Goal: Transaction & Acquisition: Book appointment/travel/reservation

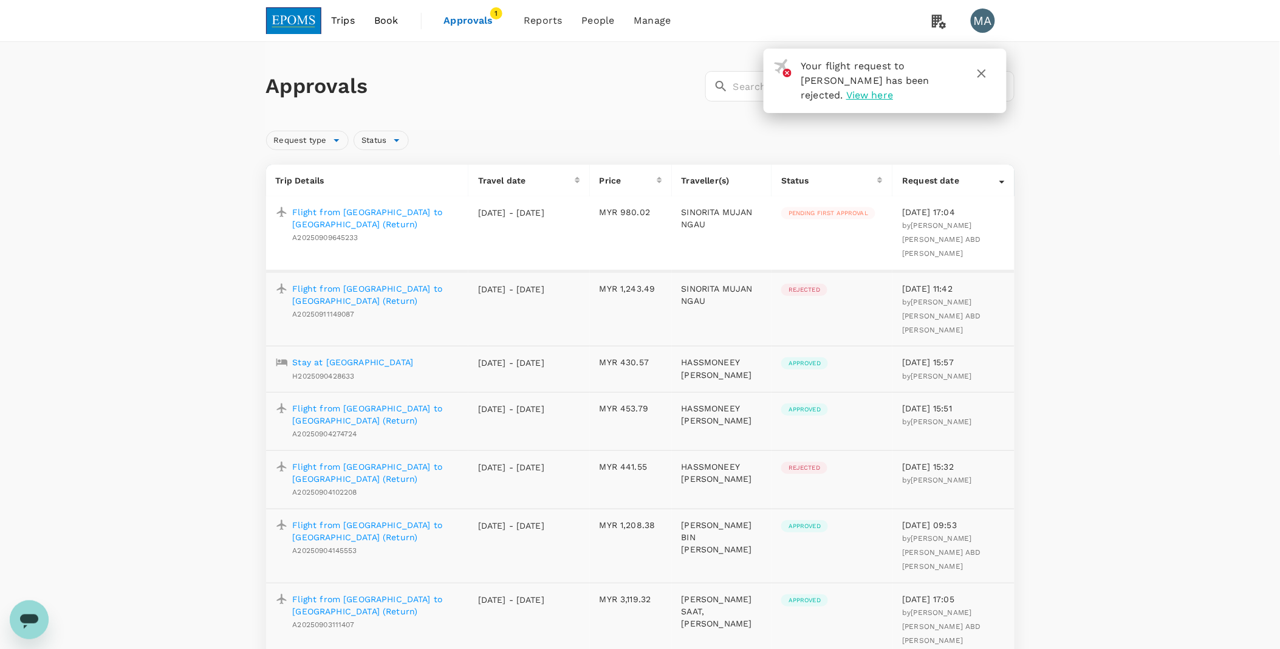
click at [335, 211] on p "Flight from Miri to Kuala Lumpur (Return)" at bounding box center [376, 218] width 166 height 24
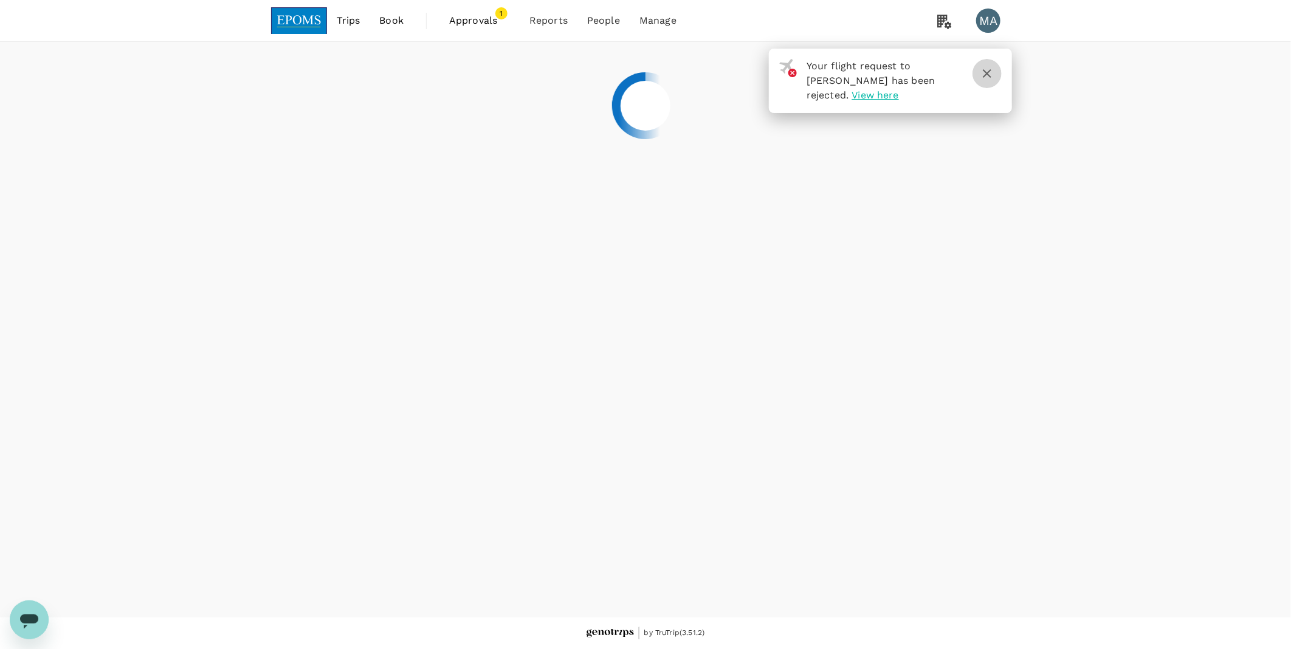
click at [993, 71] on icon "button" at bounding box center [987, 73] width 15 height 15
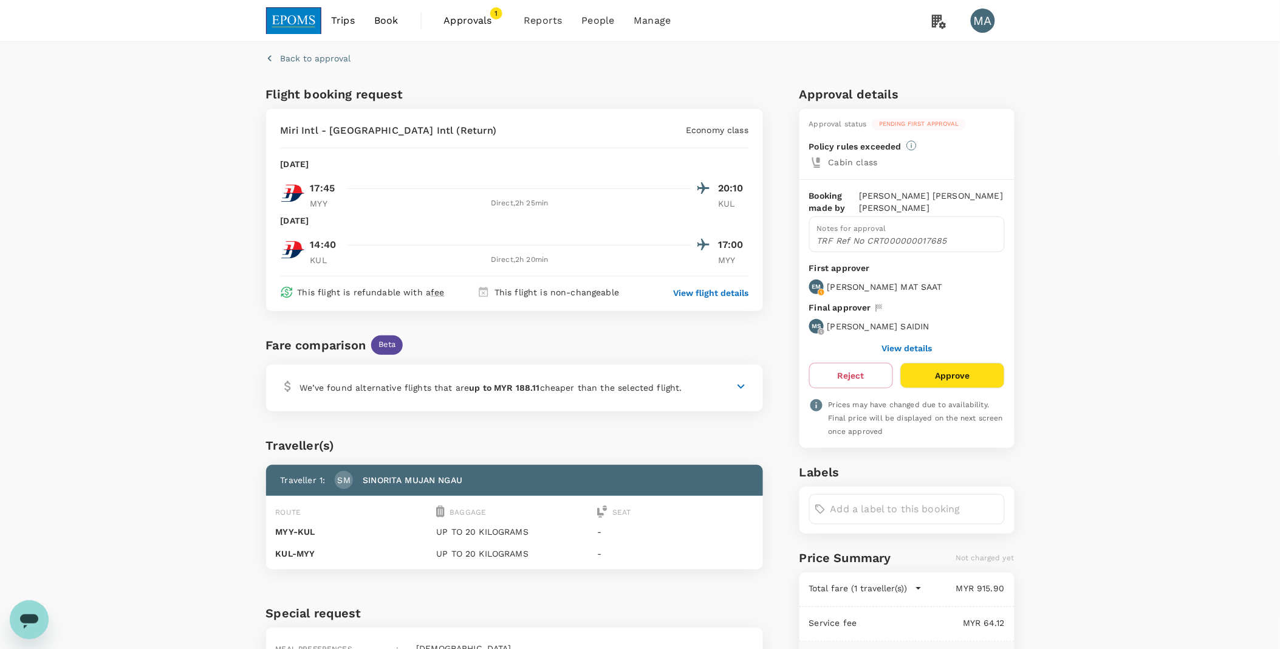
click at [896, 235] on p "TRF Ref No CRT000000017685" at bounding box center [907, 241] width 180 height 12
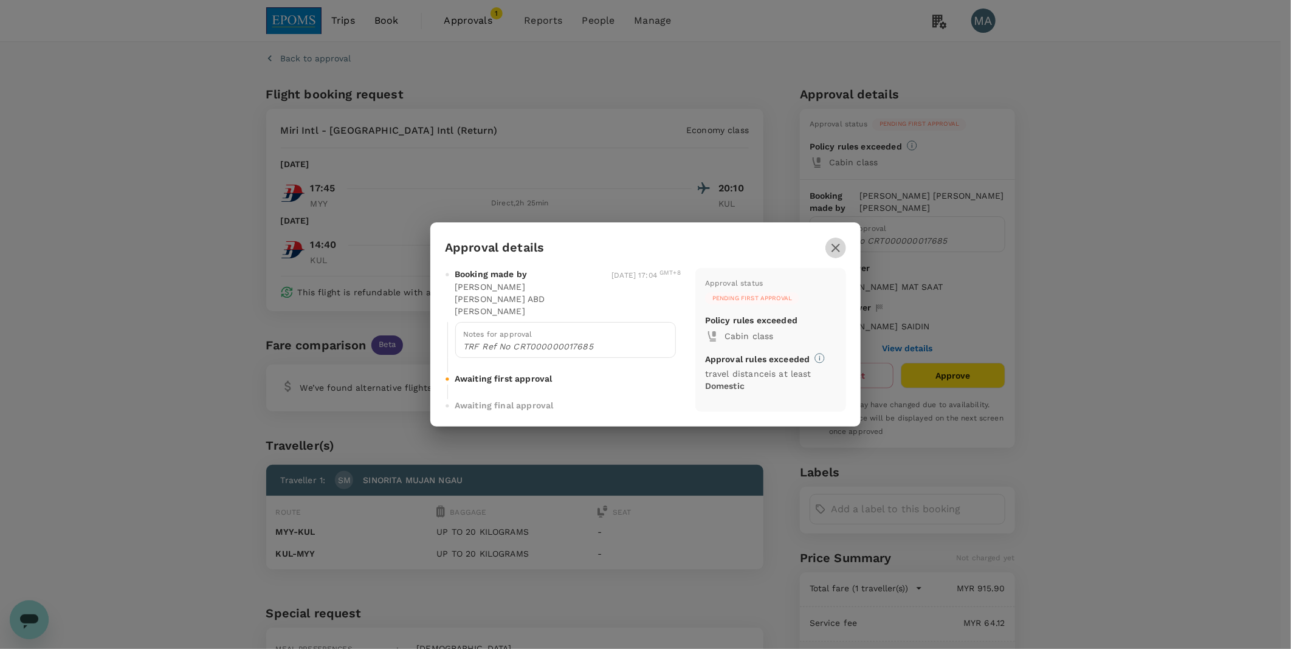
click at [829, 243] on icon "button" at bounding box center [835, 248] width 15 height 15
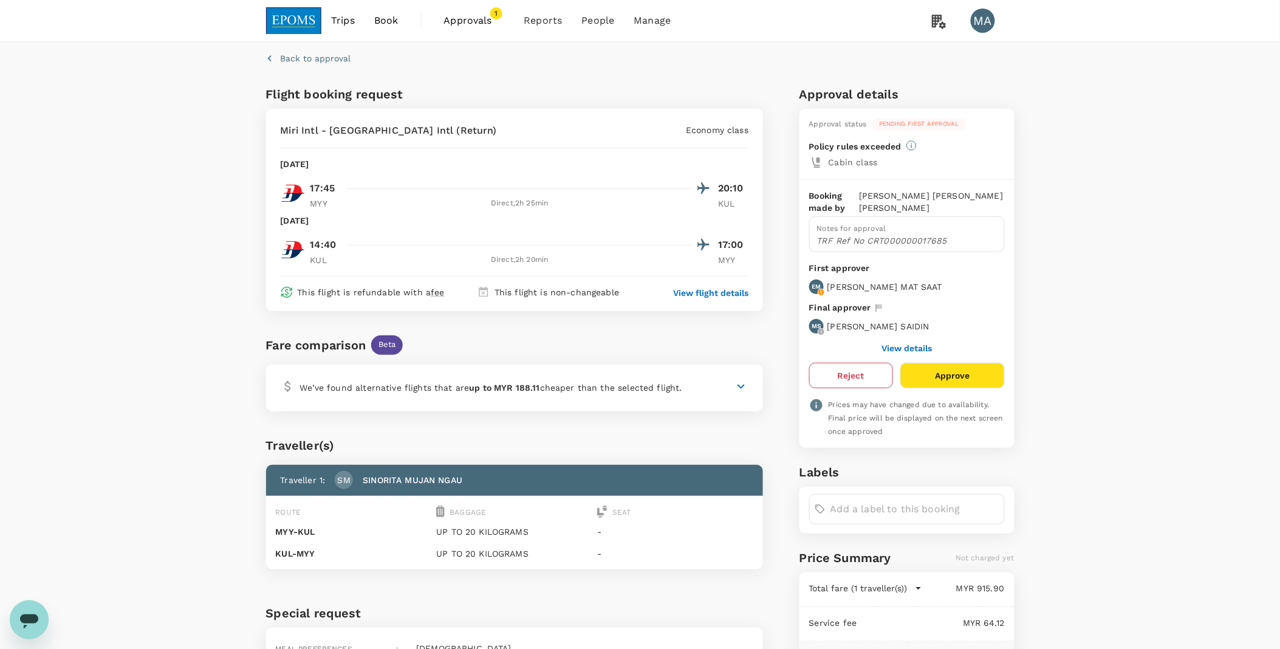
click at [865, 381] on button "Reject" at bounding box center [851, 376] width 84 height 26
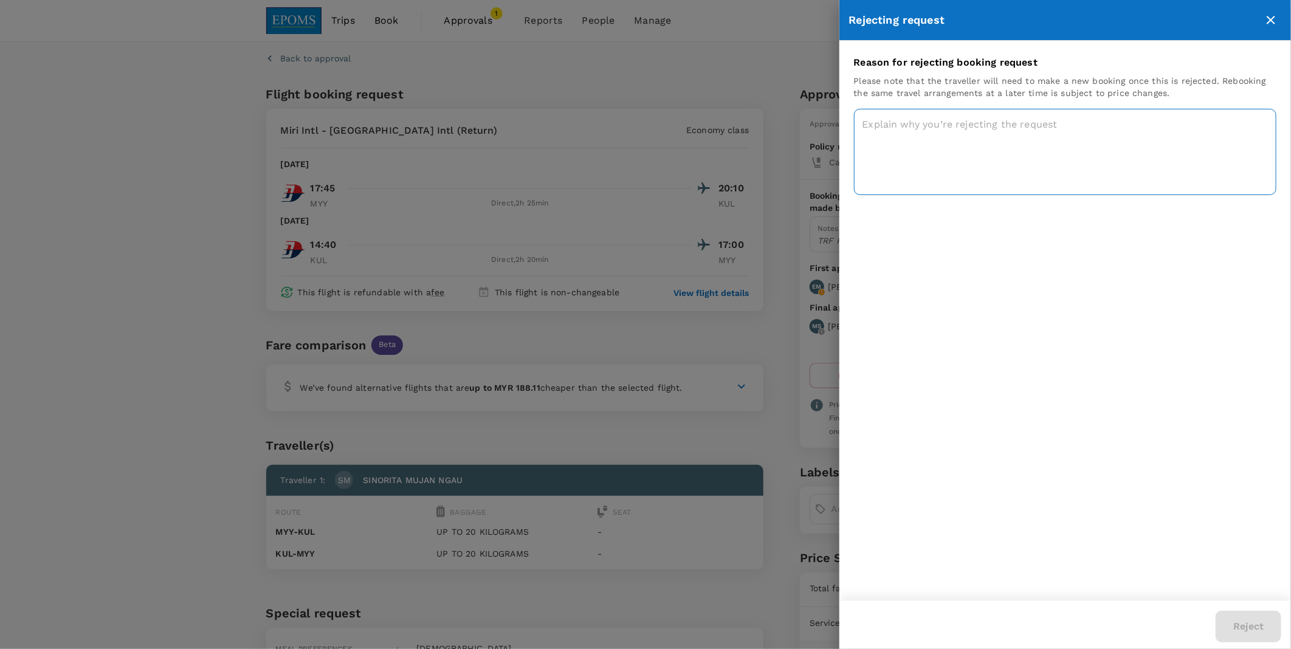
click at [903, 148] on textarea at bounding box center [1065, 152] width 422 height 86
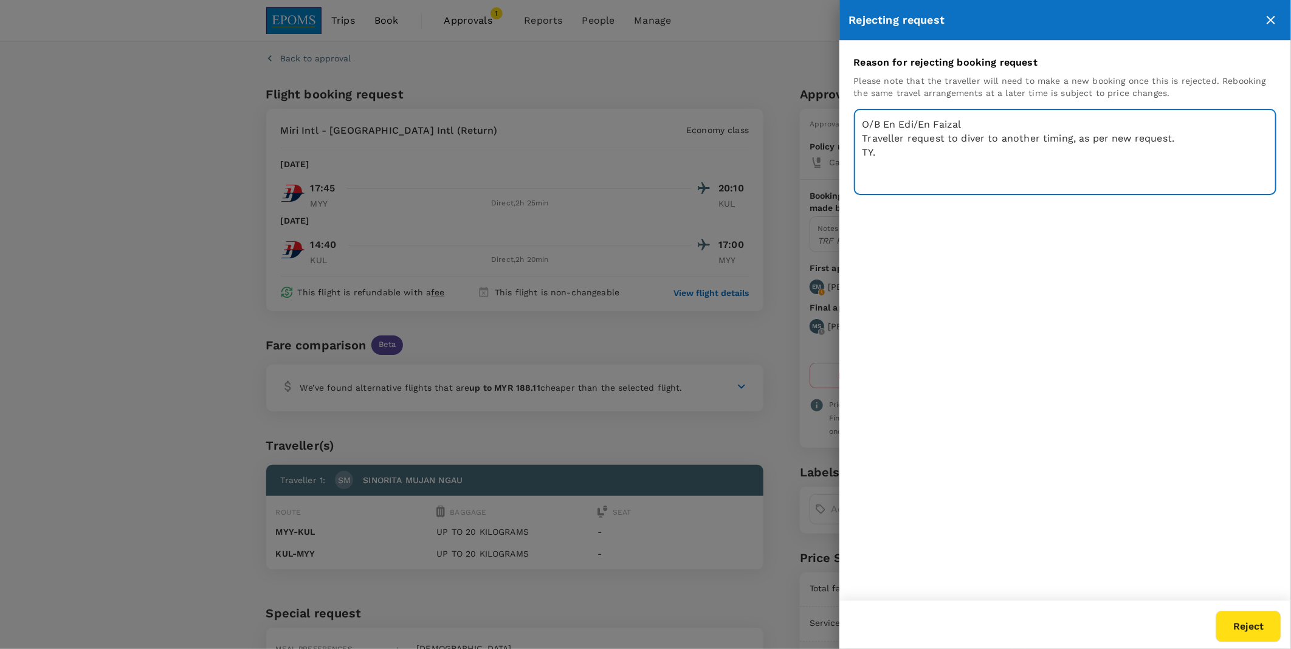
click at [980, 138] on textarea "O/B En Edi/En Faizal Traveller request to diver to another timing, as per new r…" at bounding box center [1065, 152] width 422 height 86
type textarea "O/B En Edi/En Faizal Traveller request to divert to another timing, as per new …"
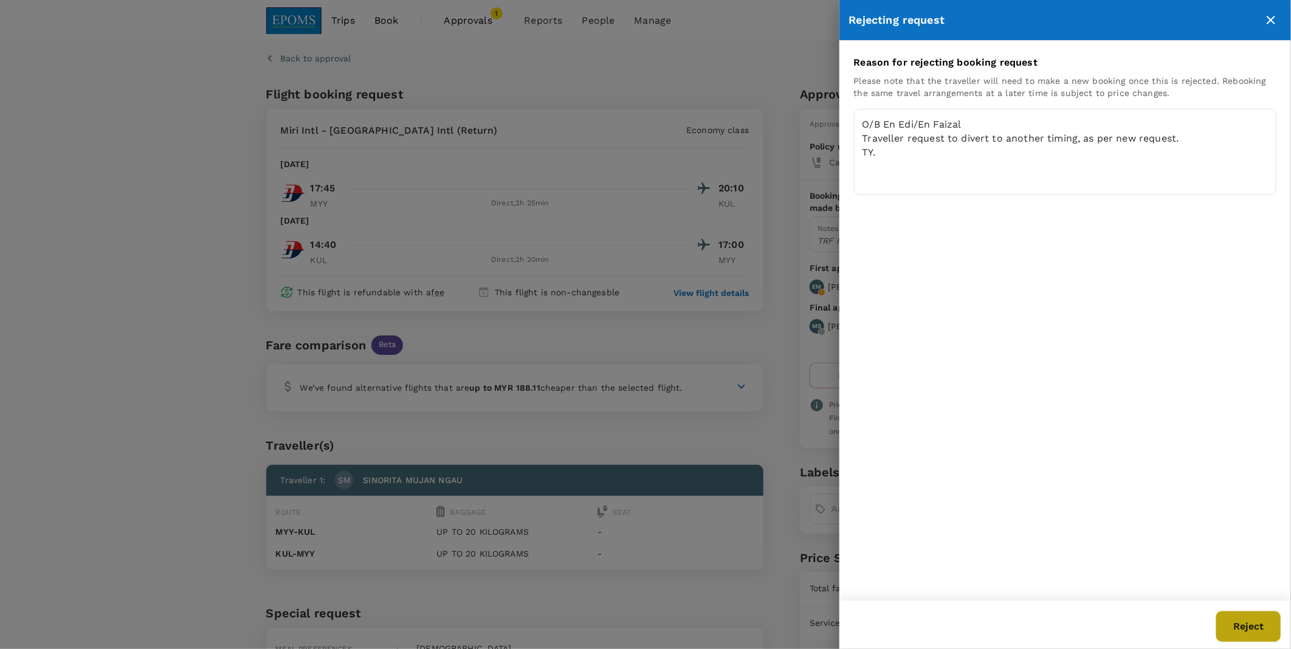
click at [1241, 622] on button "Reject" at bounding box center [1248, 627] width 66 height 32
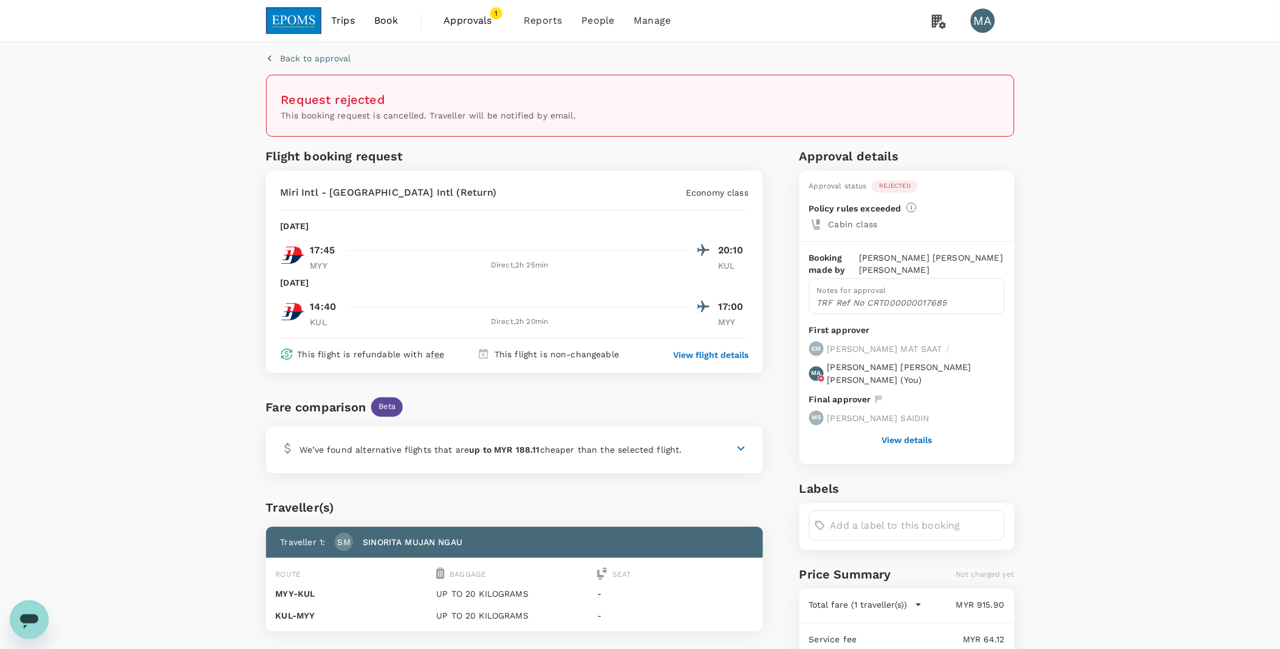
click at [478, 16] on span "Approvals" at bounding box center [474, 20] width 61 height 15
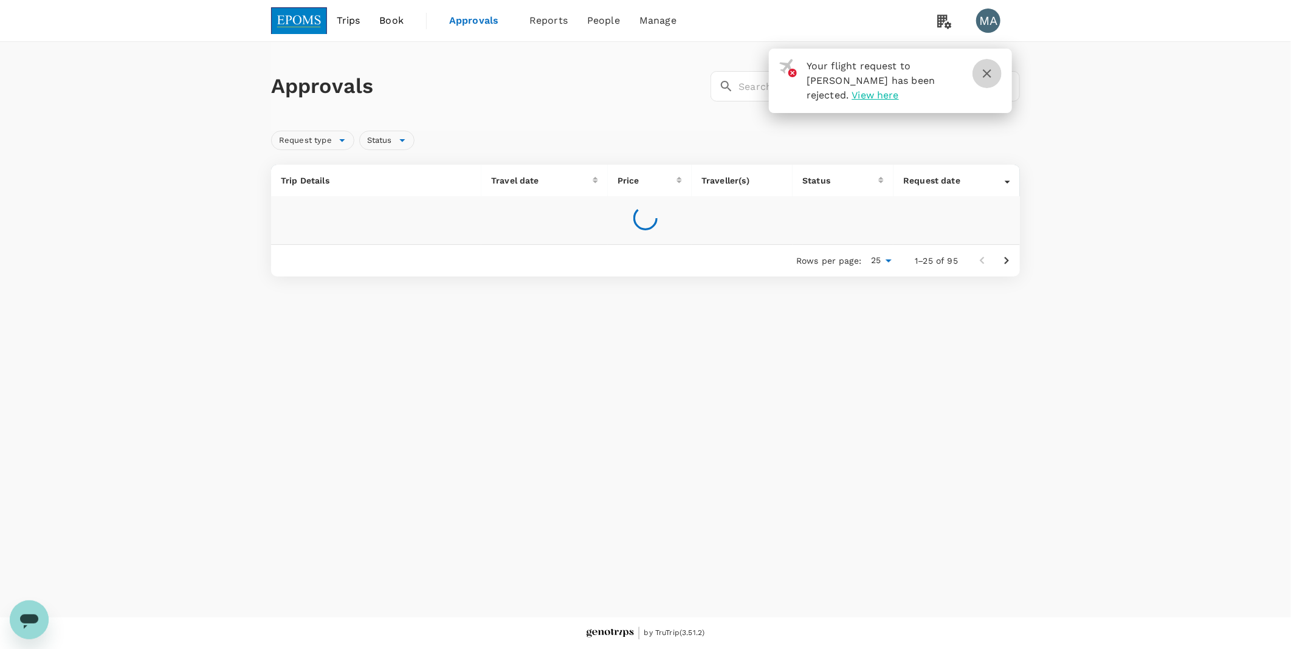
click at [985, 74] on icon "button" at bounding box center [987, 73] width 15 height 15
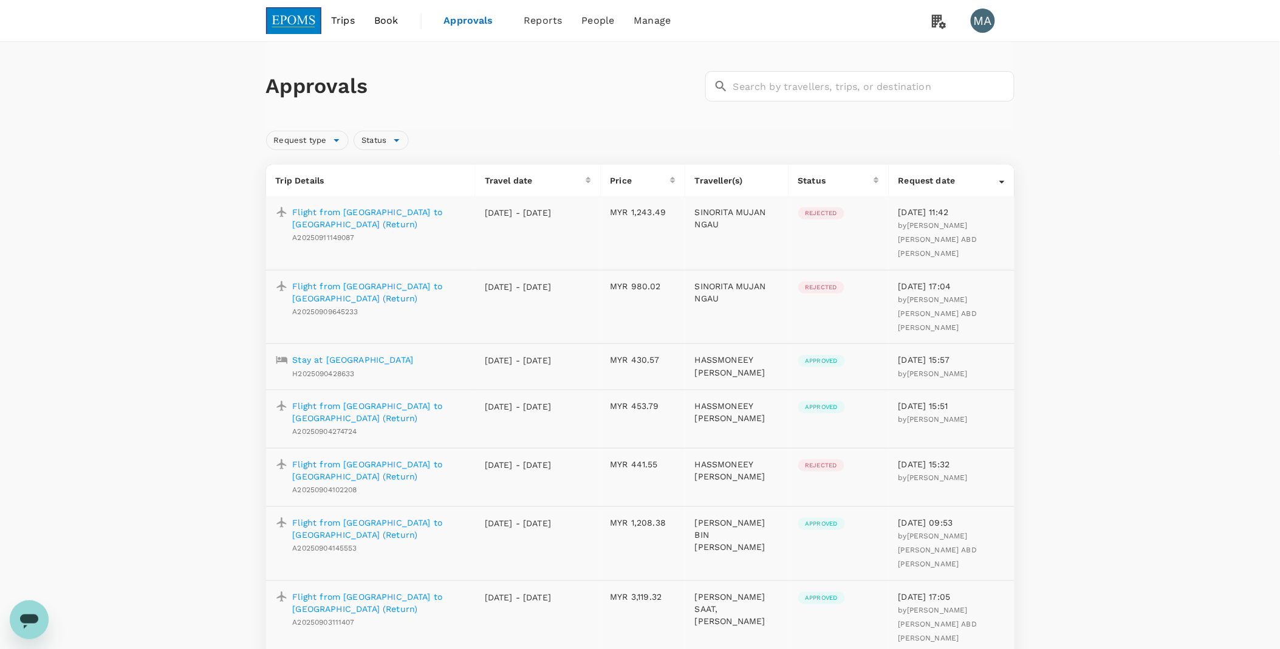
click at [374, 280] on p "Flight from Miri to Kuala Lumpur (Return)" at bounding box center [379, 292] width 173 height 24
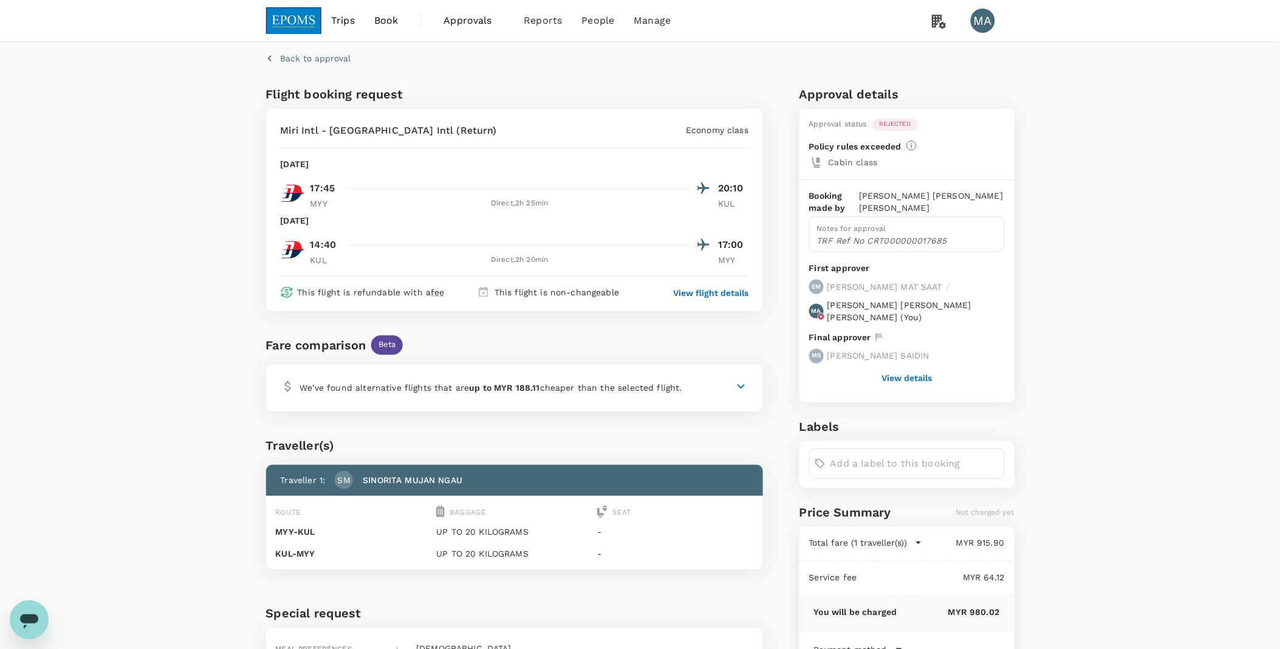
click at [472, 21] on span "Approvals" at bounding box center [474, 20] width 61 height 15
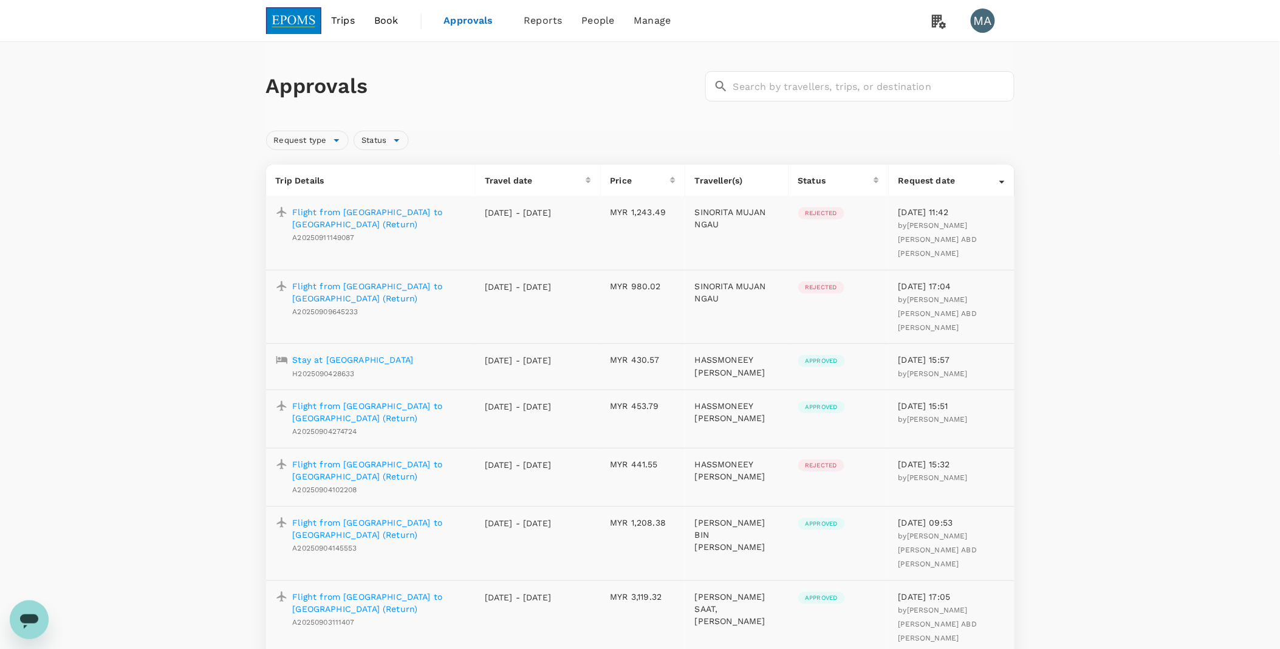
click at [383, 215] on p "Flight from Miri to Kuala Lumpur (Return)" at bounding box center [379, 218] width 173 height 24
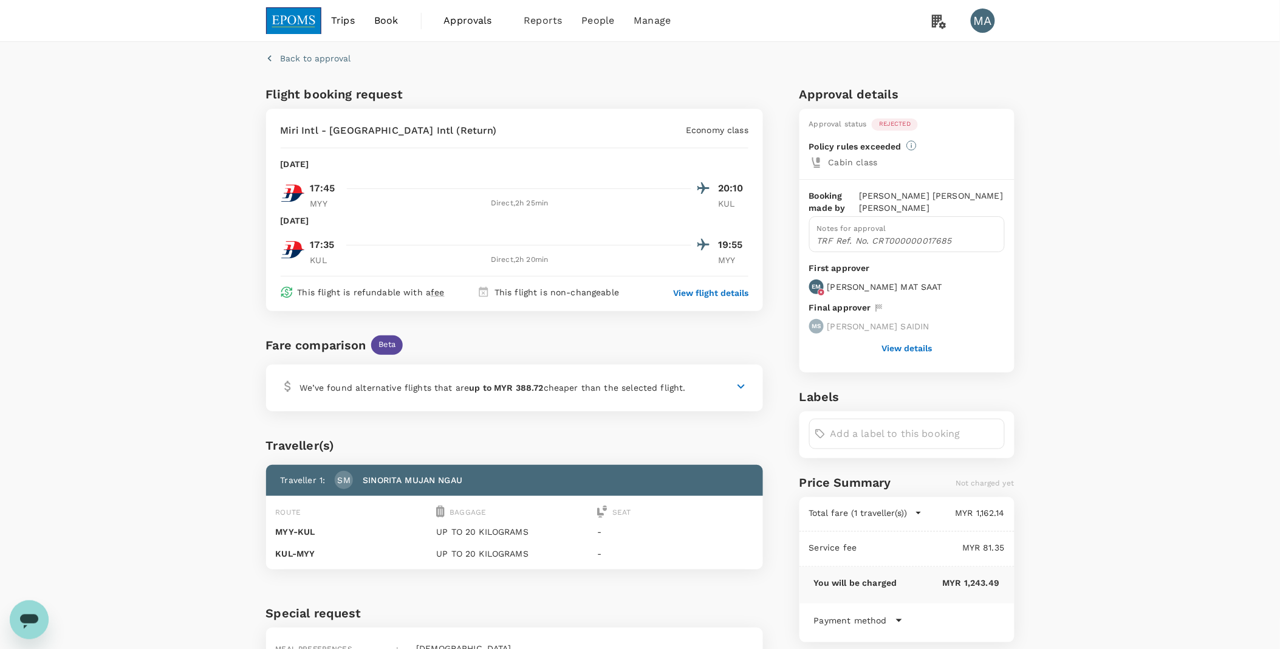
click at [388, 21] on span "Book" at bounding box center [386, 20] width 24 height 15
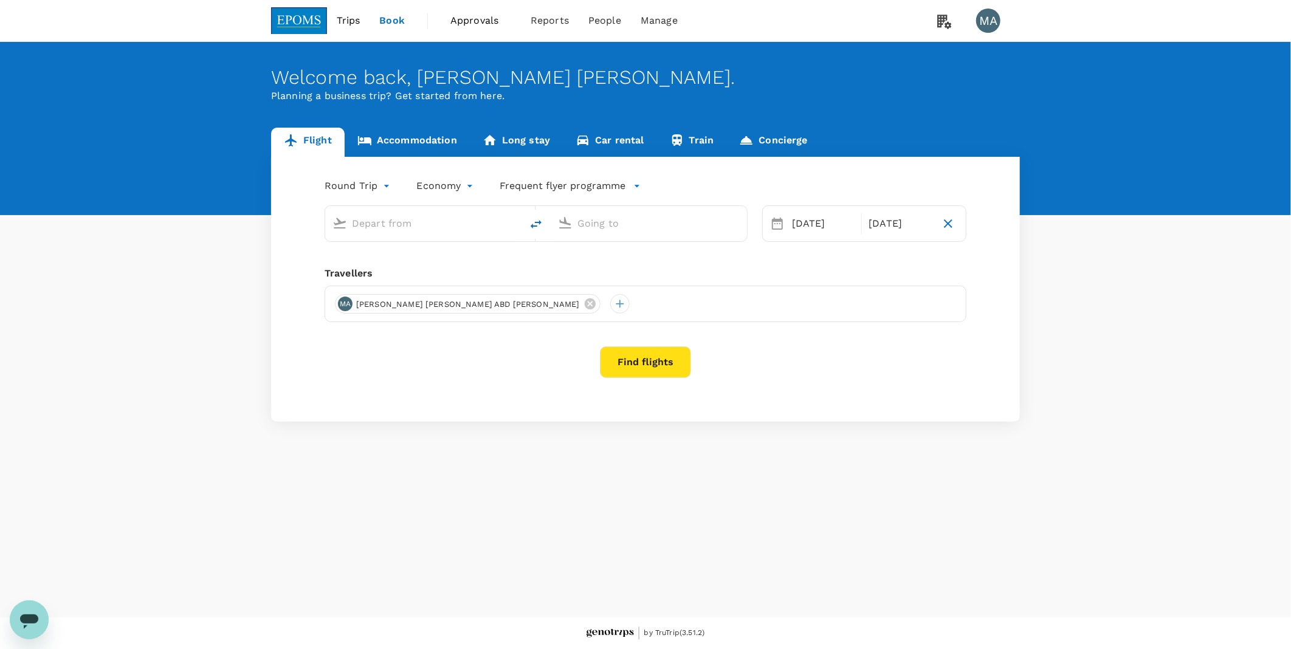
type input "Miri, Malaysia (any)"
type input "Kuala Lumpur Intl (KUL)"
type input "Miri, Malaysia (any)"
type input "Kuala Lumpur Intl (KUL)"
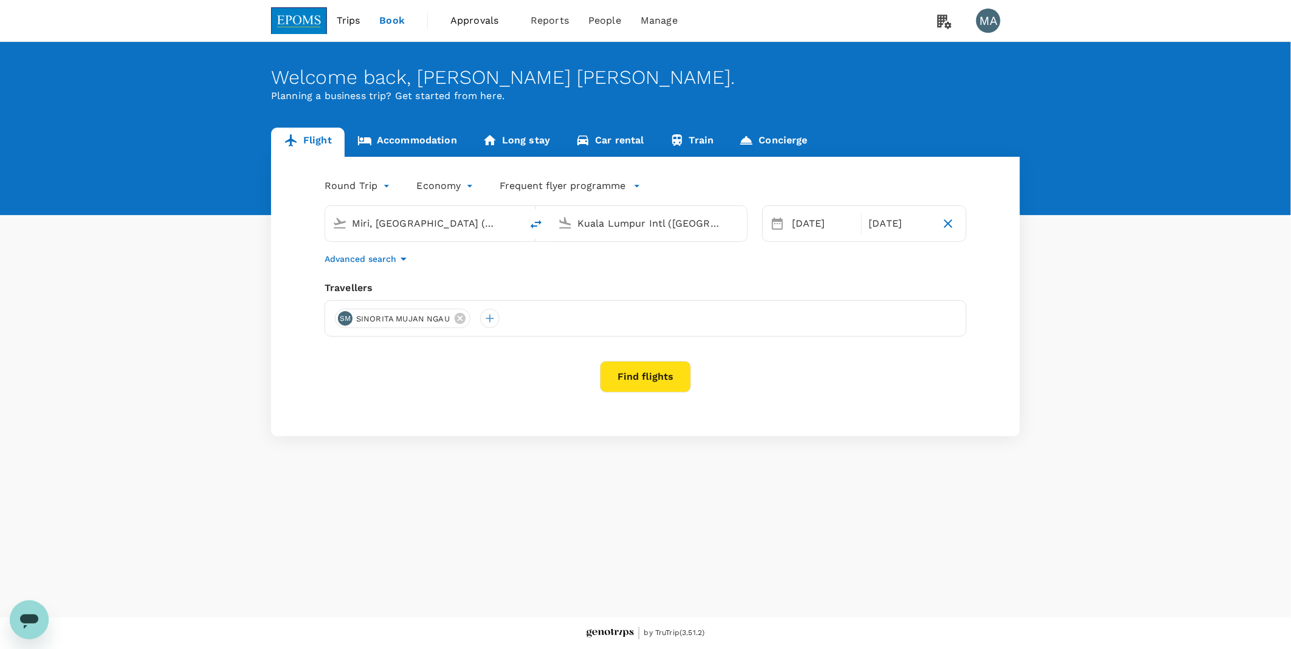
click at [664, 385] on button "Find flights" at bounding box center [645, 377] width 91 height 32
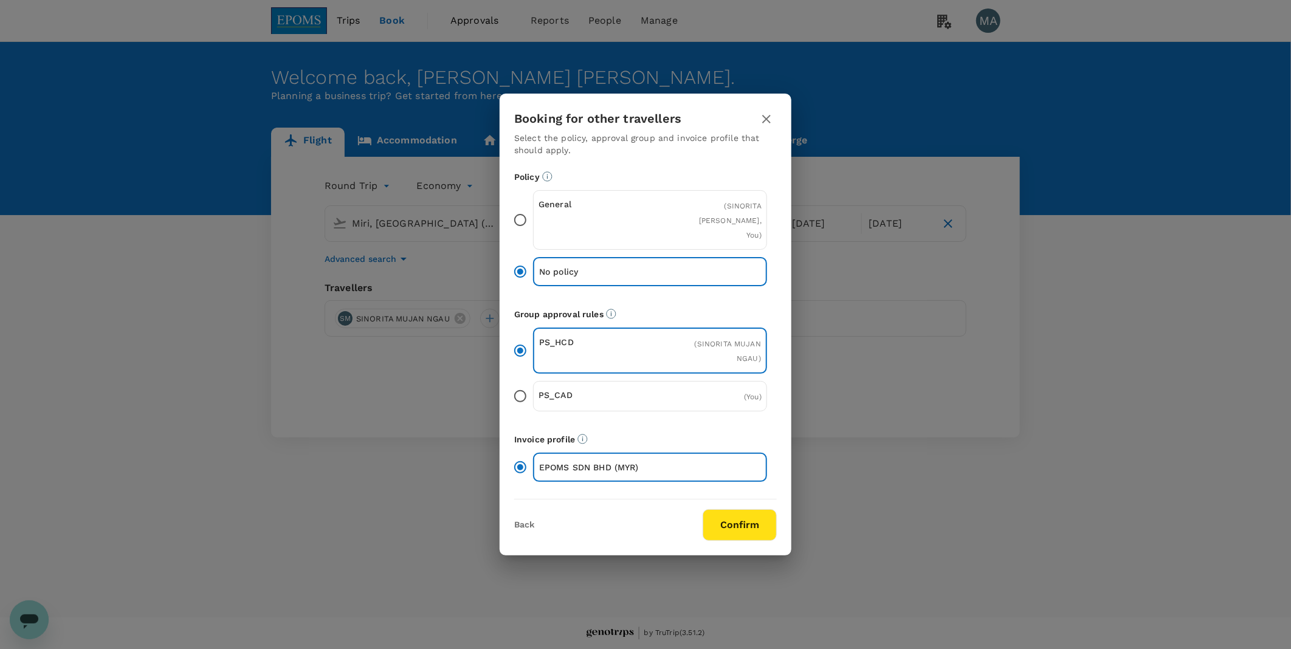
click at [515, 219] on input "General ( SINORITA MUJAN NGAU, You )" at bounding box center [520, 220] width 26 height 26
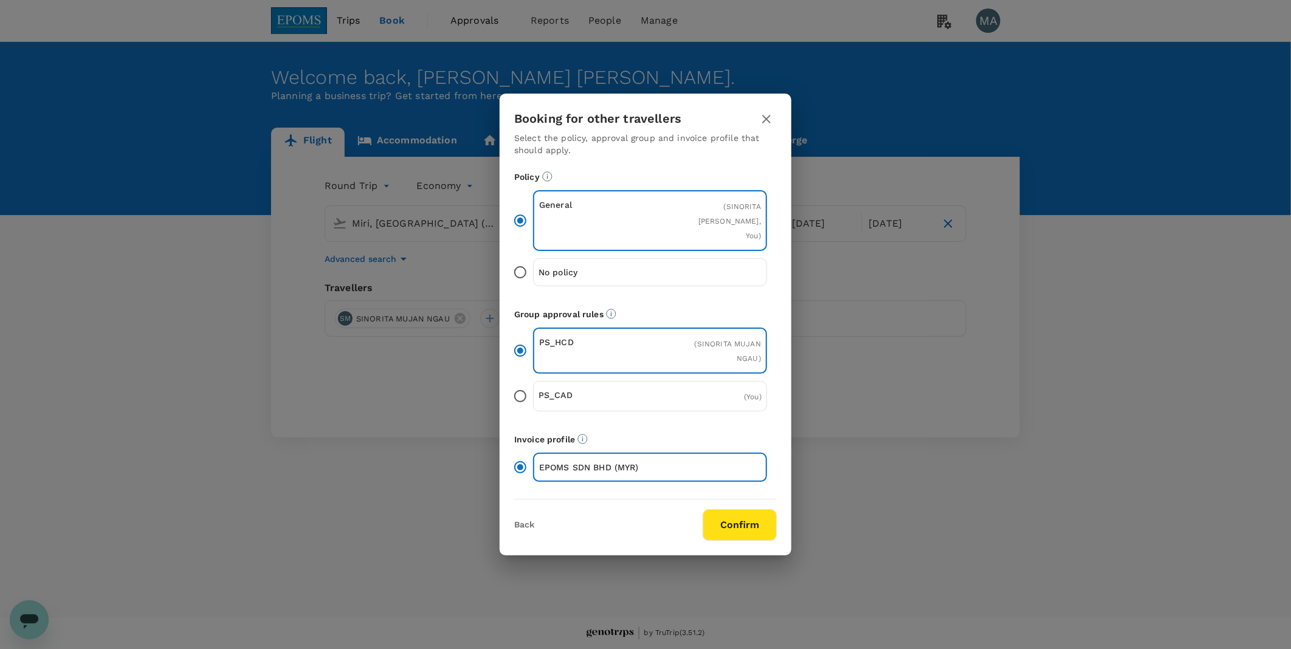
click at [746, 513] on button "Confirm" at bounding box center [739, 525] width 74 height 32
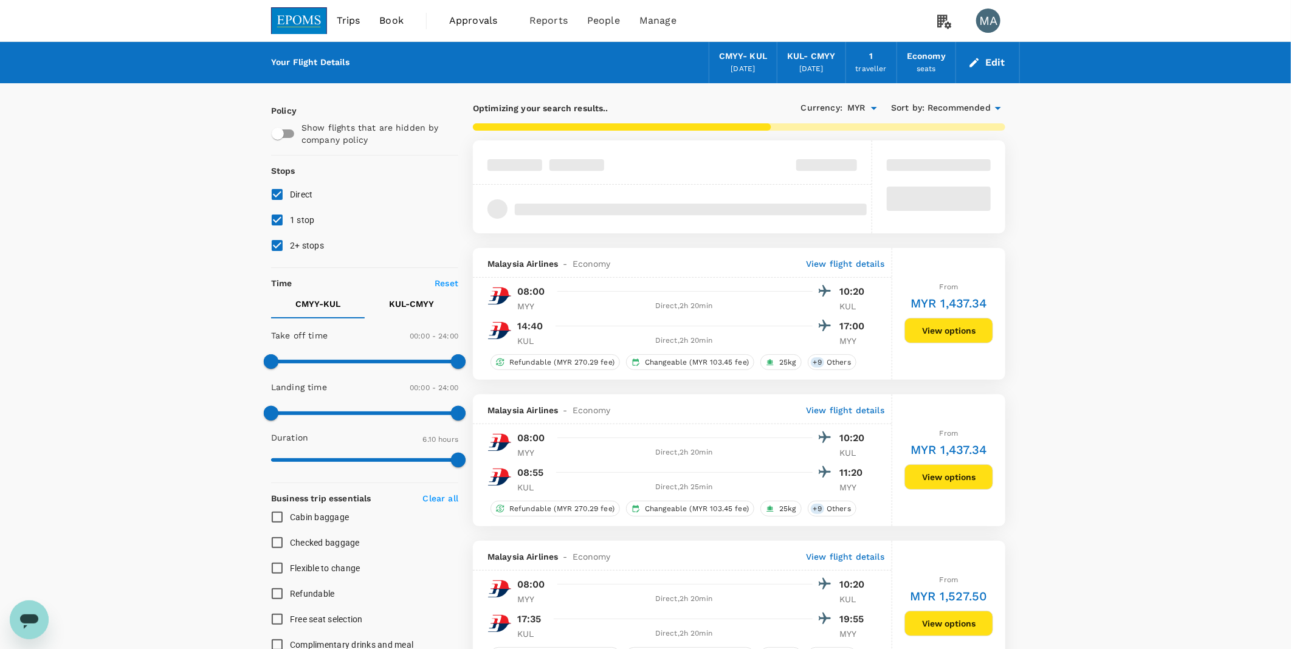
type input "485"
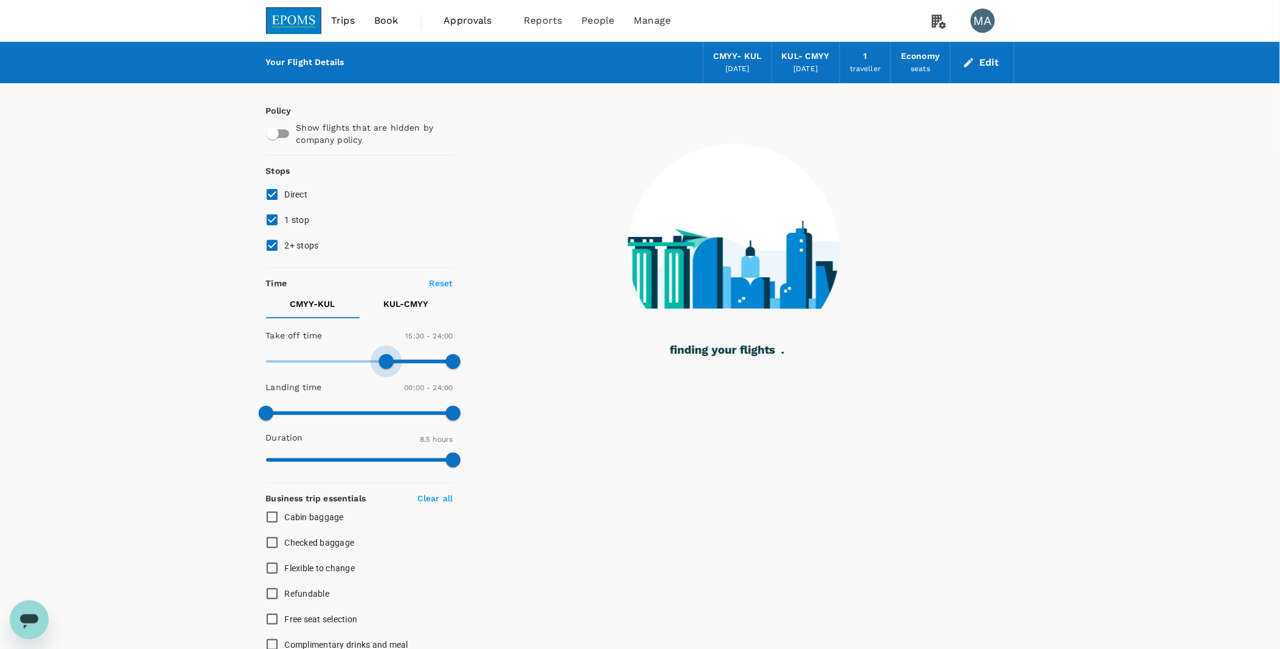
type input "1020"
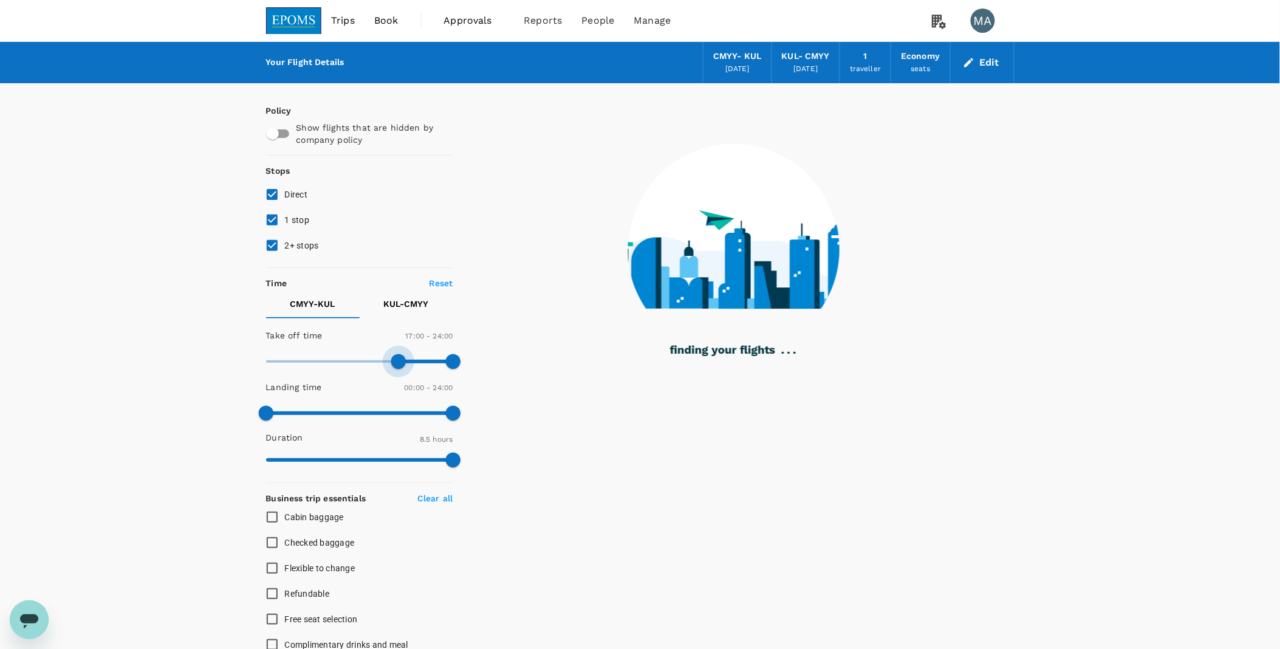
drag, startPoint x: 276, startPoint y: 362, endPoint x: 399, endPoint y: 361, distance: 122.1
click at [399, 361] on span at bounding box center [398, 361] width 15 height 15
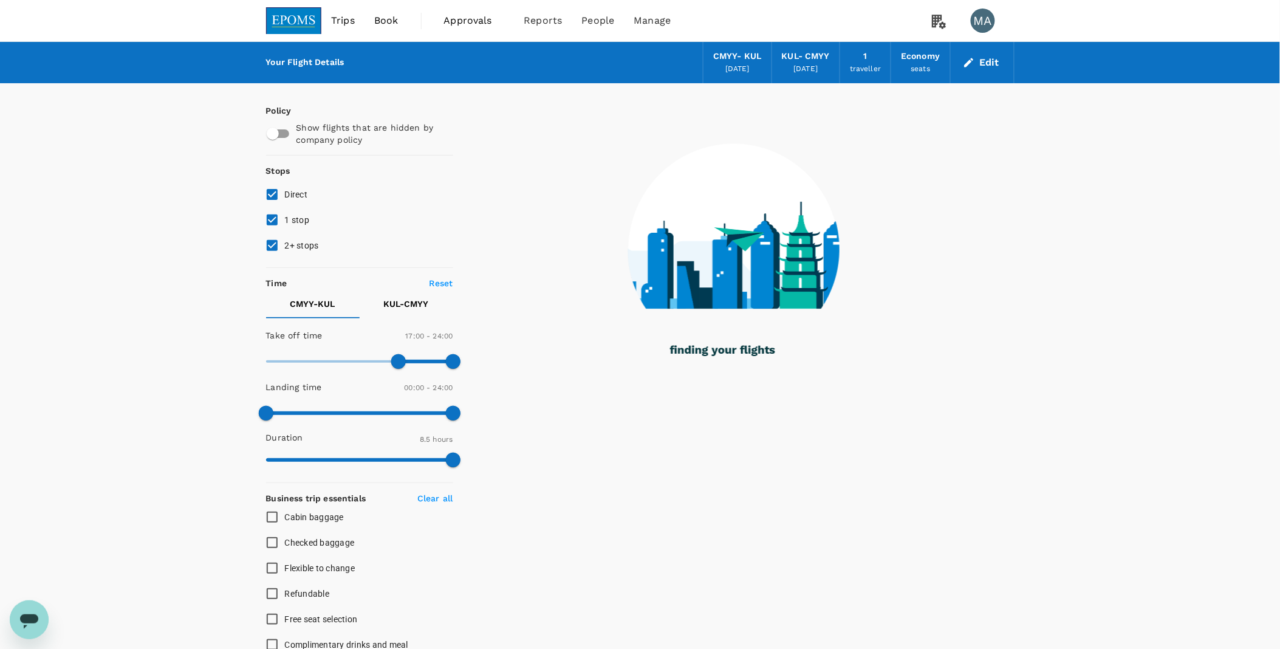
click at [393, 308] on p "KUL - CMYY" at bounding box center [406, 304] width 45 height 12
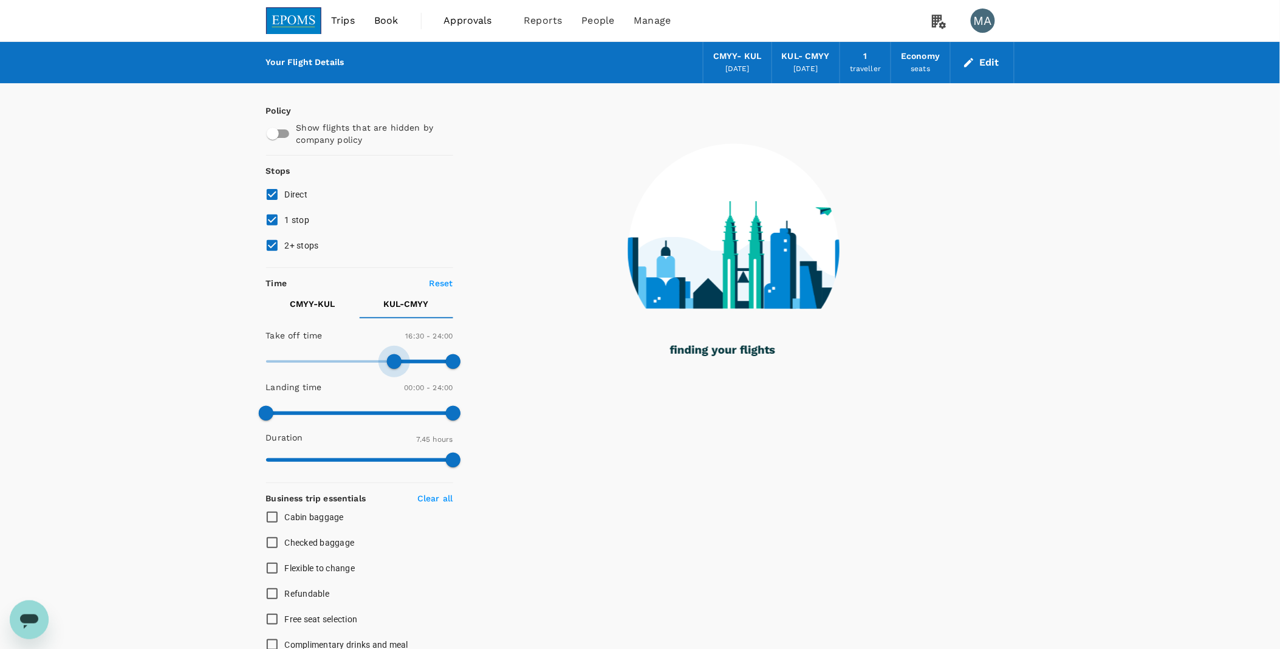
type input "1020"
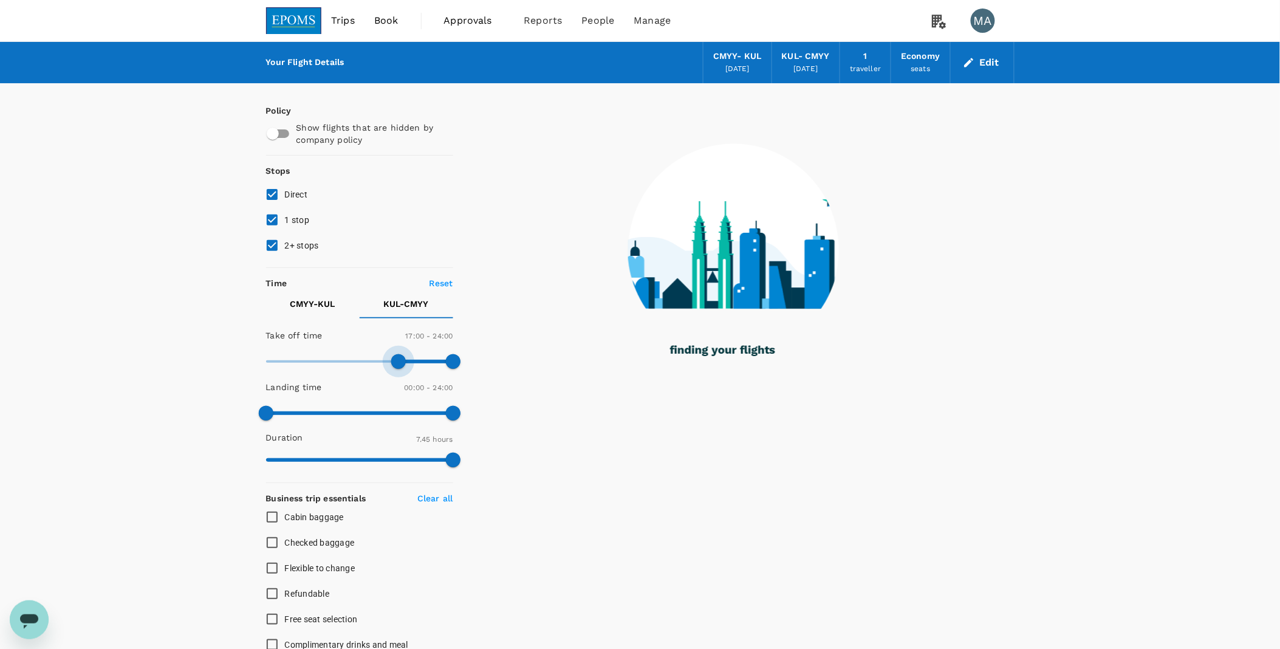
drag, startPoint x: 276, startPoint y: 356, endPoint x: 398, endPoint y: 356, distance: 121.5
click at [398, 356] on span at bounding box center [398, 361] width 15 height 15
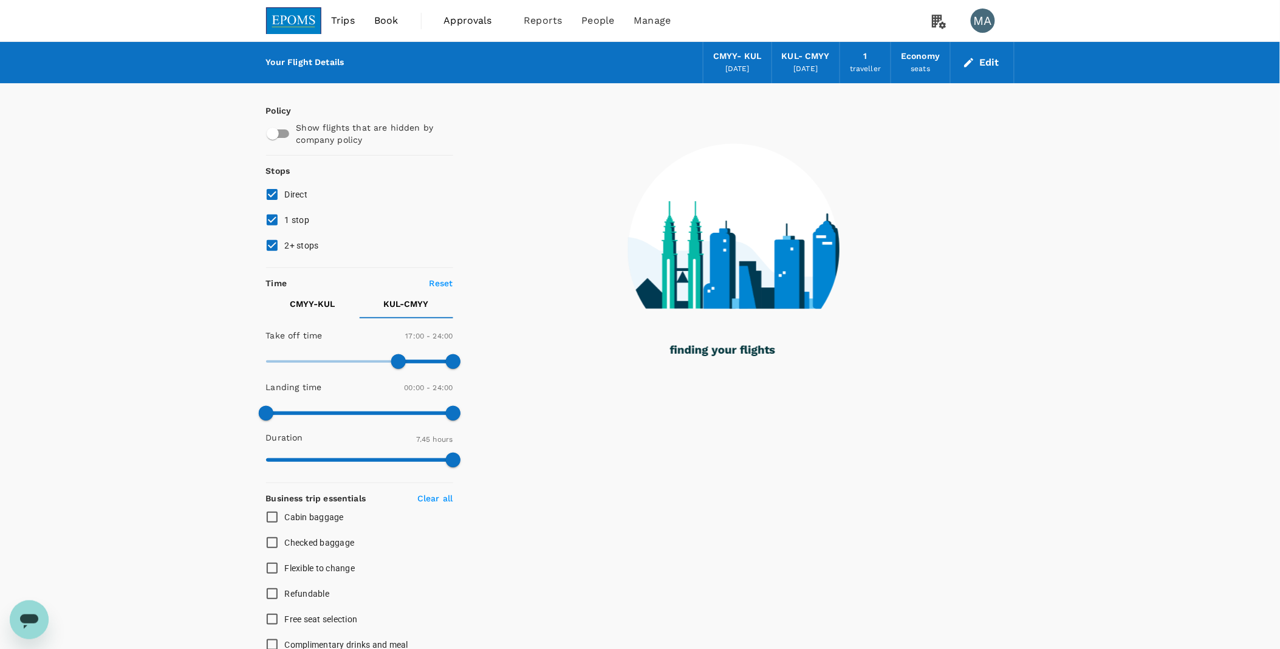
checkbox input "false"
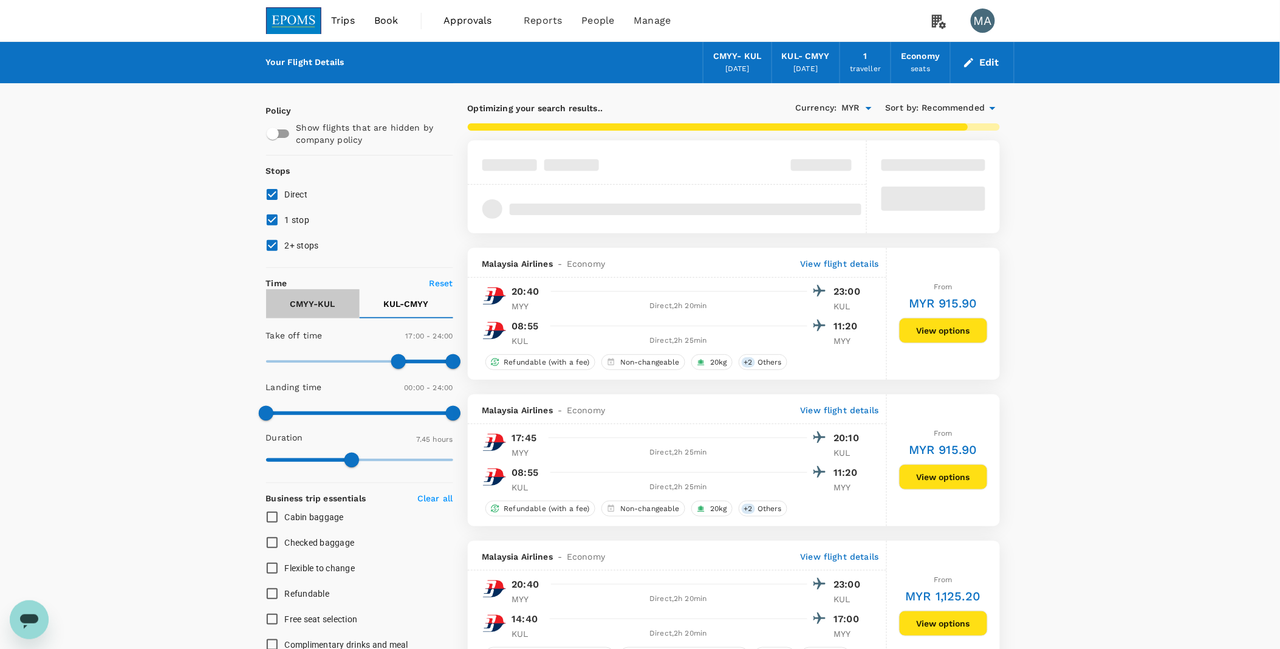
click at [316, 304] on p "CMYY - KUL" at bounding box center [312, 304] width 45 height 12
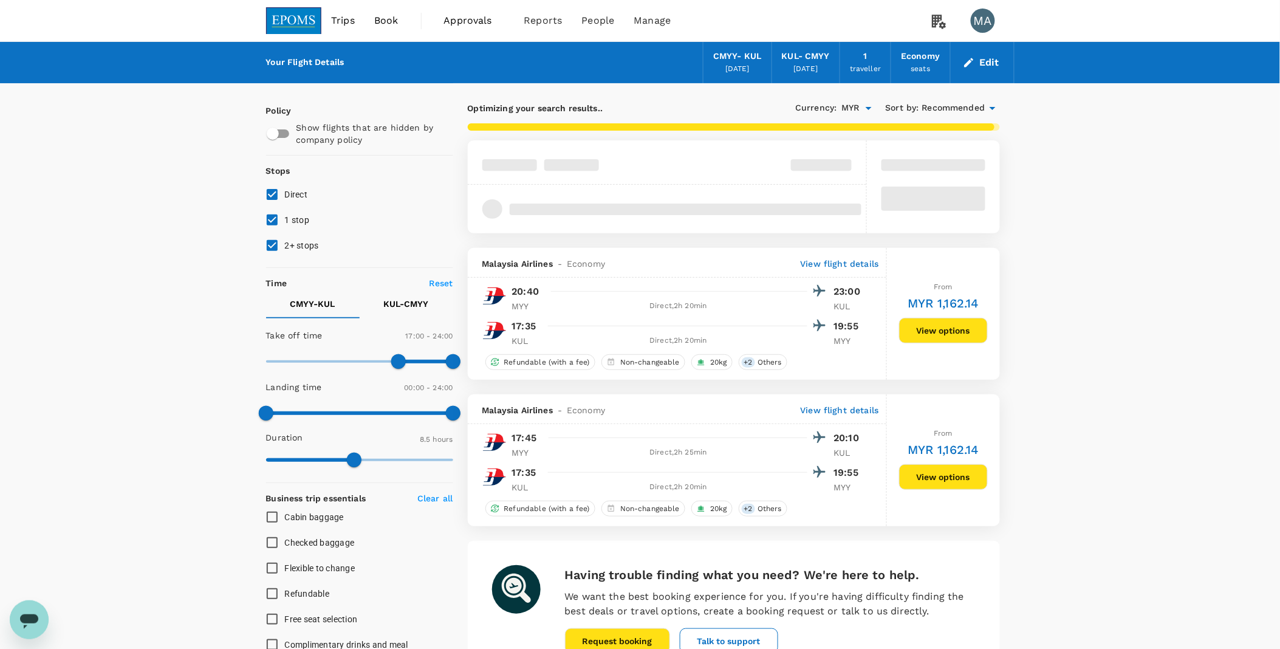
click at [962, 480] on button "View options" at bounding box center [943, 477] width 89 height 26
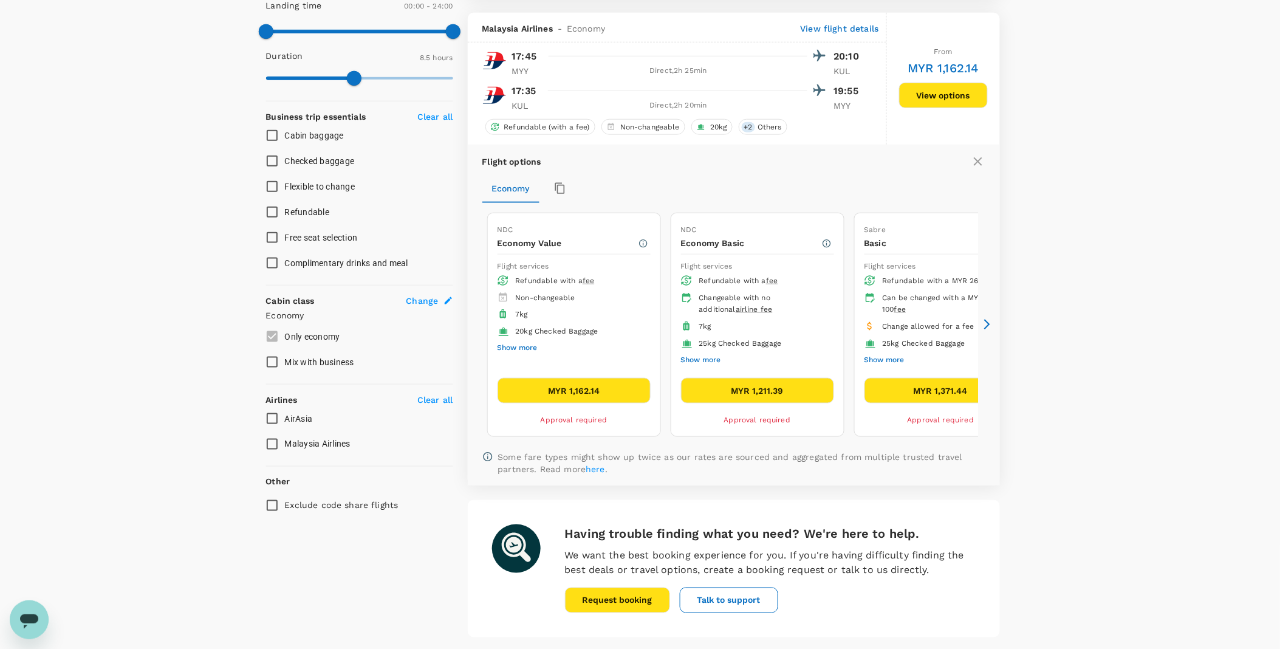
scroll to position [396, 0]
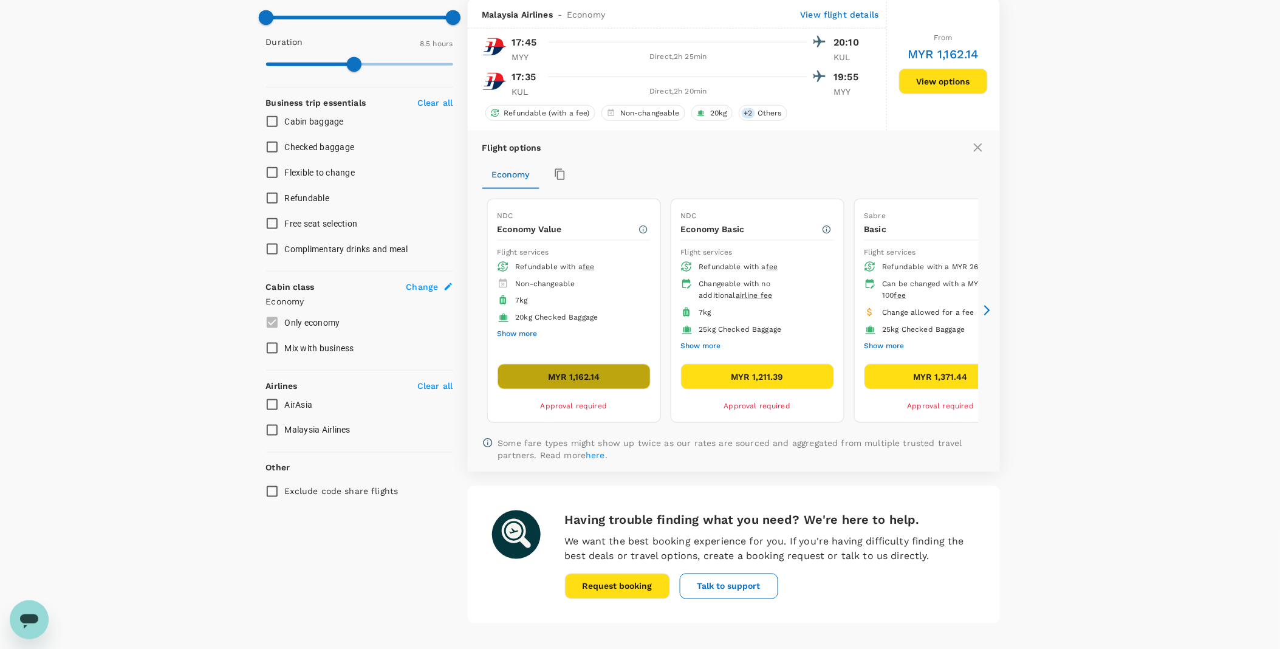
click at [595, 379] on button "MYR 1,162.14" at bounding box center [574, 377] width 153 height 26
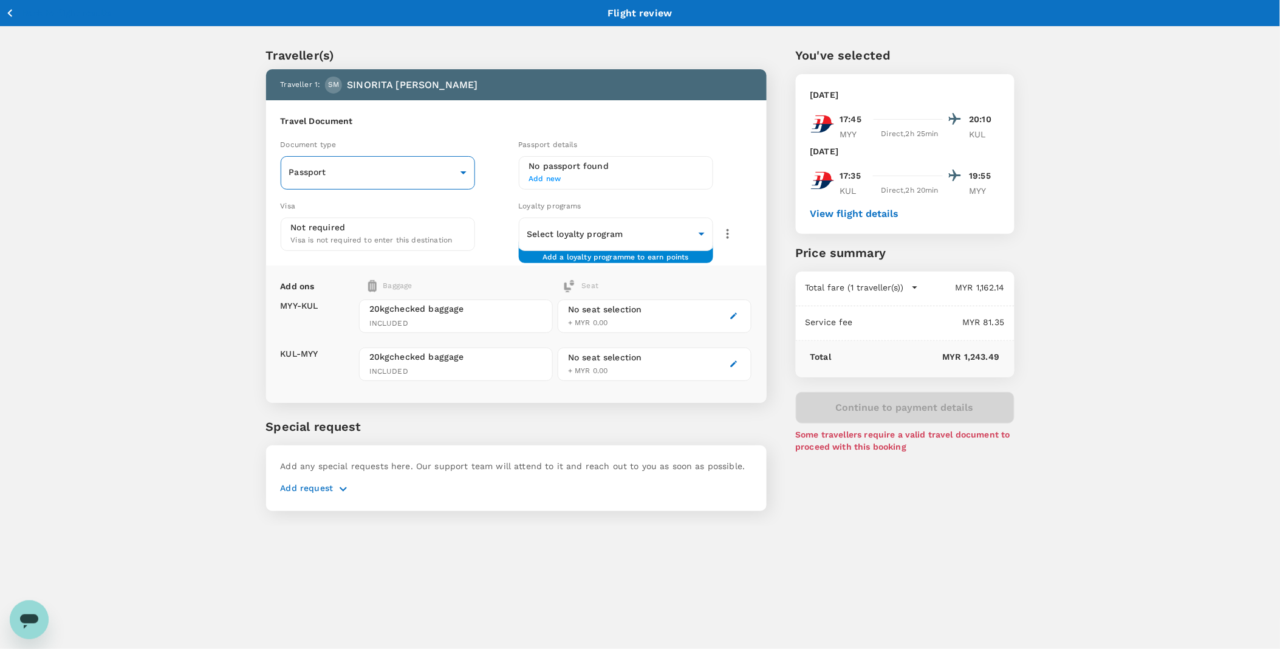
click at [360, 165] on body "Back to flight results Flight review Traveller(s) Traveller 1 : SM SINORITA MUJ…" at bounding box center [640, 340] width 1280 height 681
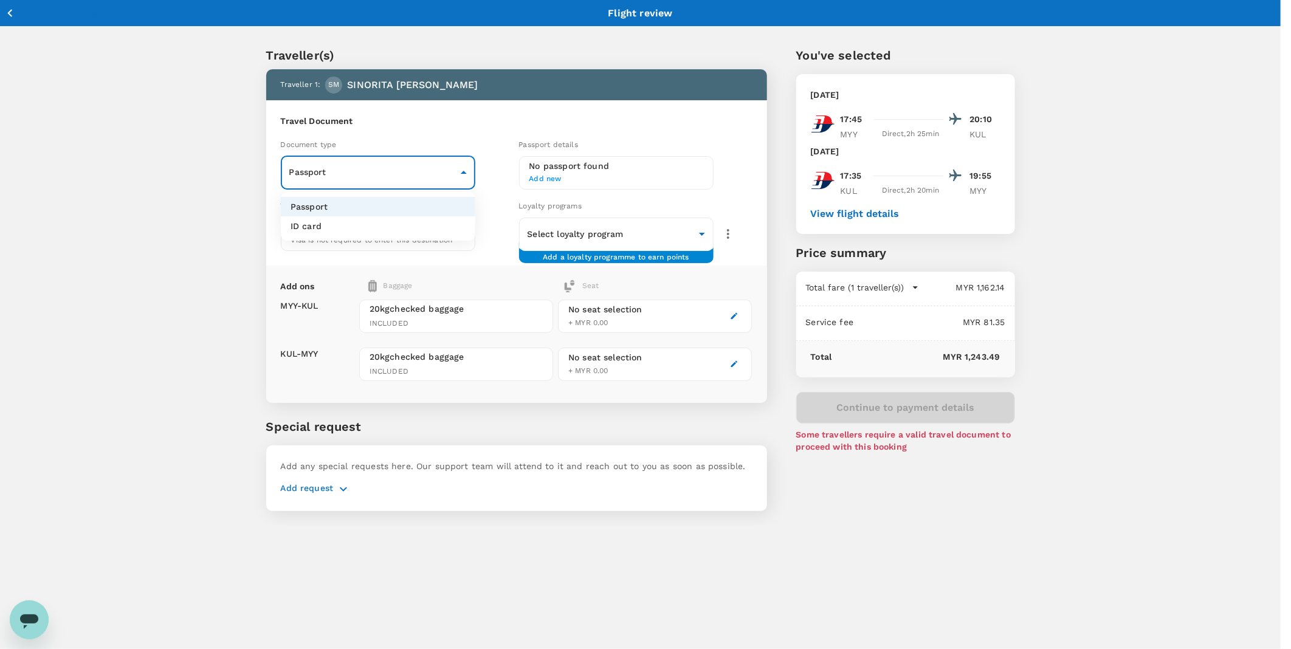
click at [382, 227] on li "ID card" at bounding box center [378, 225] width 194 height 19
type input "Id card"
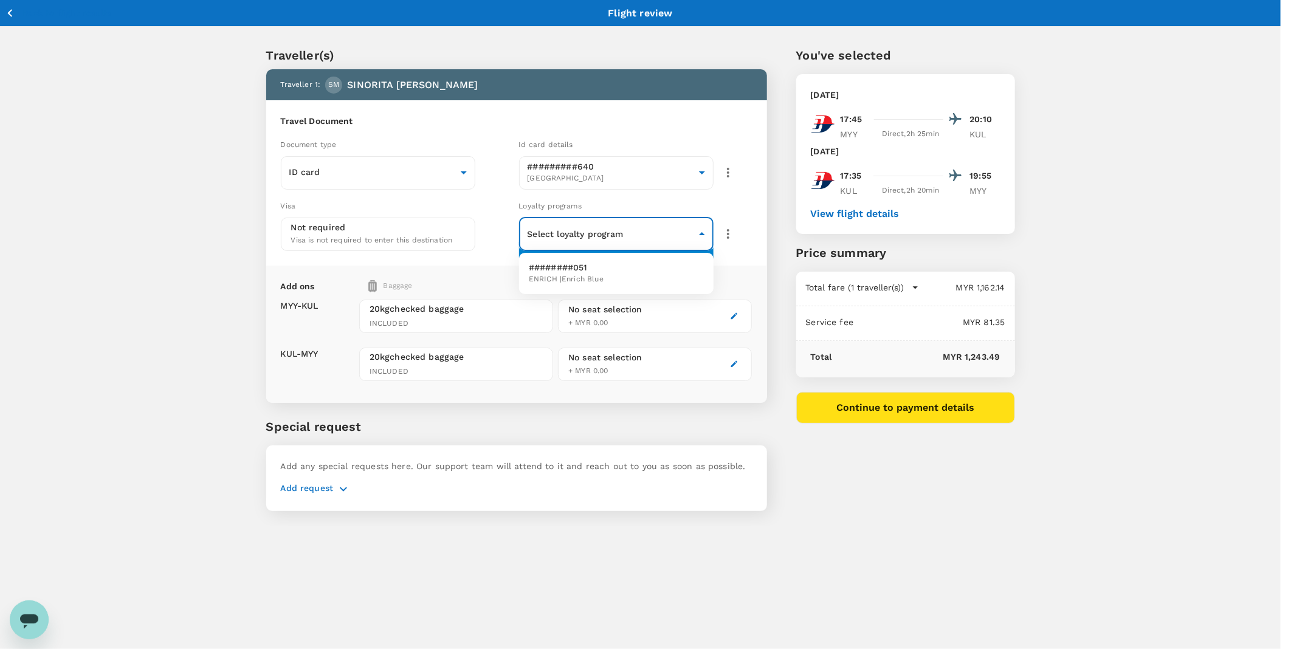
click at [591, 239] on body "Back to flight results Flight review Traveller(s) Traveller 1 : SM SINORITA MUJ…" at bounding box center [645, 340] width 1291 height 681
click at [603, 292] on ul "########051 ENRICH | Enrich Blue" at bounding box center [616, 273] width 194 height 41
click at [603, 286] on li "########051 ENRICH | Enrich Blue" at bounding box center [616, 274] width 194 height 32
type input "f9334b02-b01b-4d16-adb6-68dbdd3a160f"
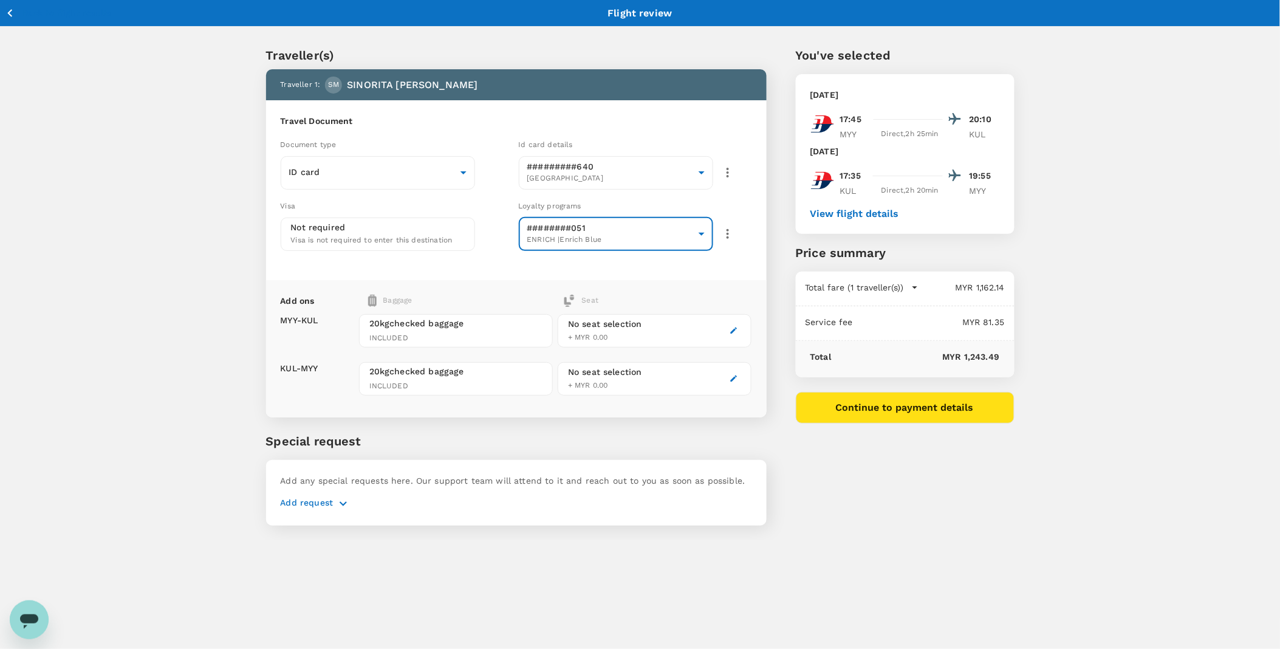
click at [327, 500] on p "Add request" at bounding box center [307, 503] width 53 height 15
drag, startPoint x: 327, startPoint y: 500, endPoint x: 341, endPoint y: 502, distance: 14.7
click at [341, 502] on icon "button" at bounding box center [343, 503] width 7 height 4
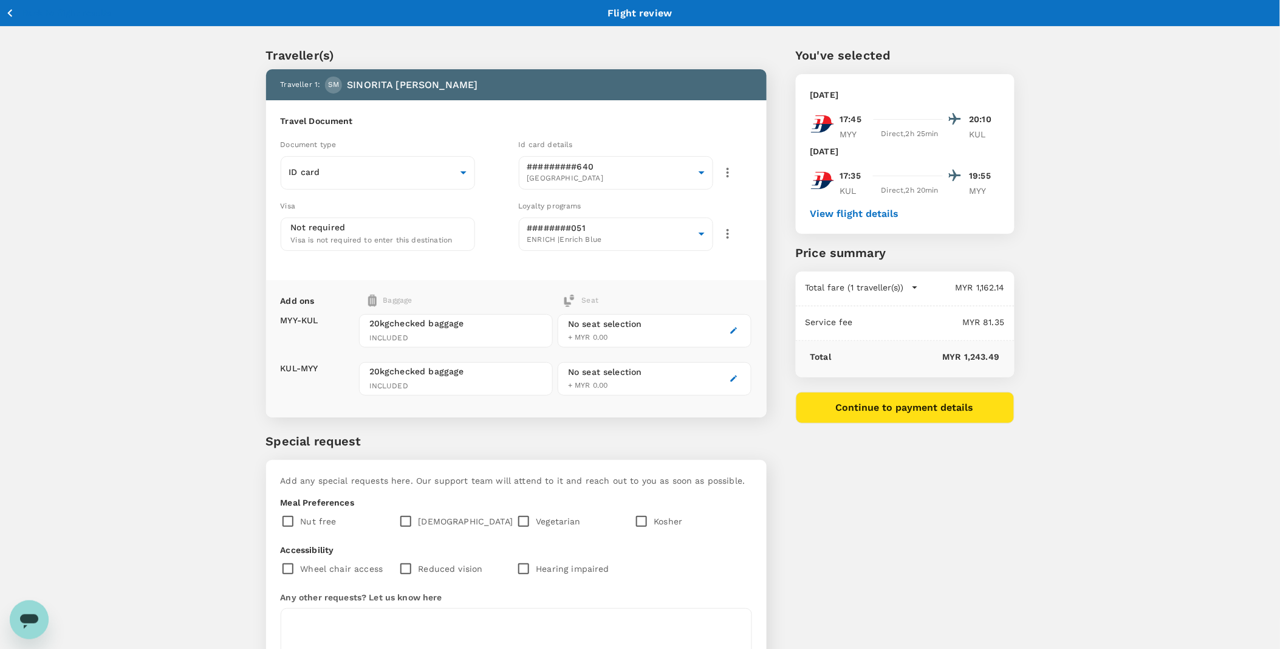
click at [410, 518] on input "checkbox" at bounding box center [409, 522] width 20 height 26
checkbox input "true"
click at [879, 396] on button "Continue to payment details" at bounding box center [905, 408] width 219 height 32
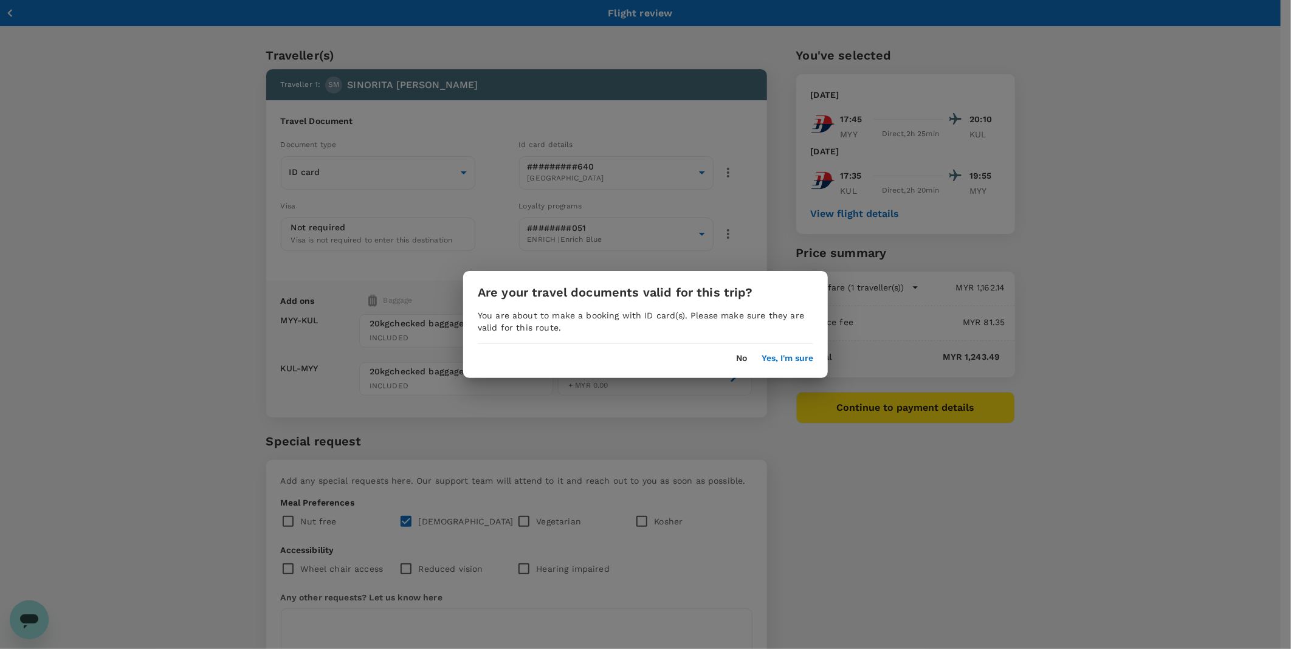
click at [761, 353] on div "No Yes, I'm sure" at bounding box center [645, 353] width 365 height 19
click at [763, 355] on button "Yes, I'm sure" at bounding box center [787, 359] width 52 height 10
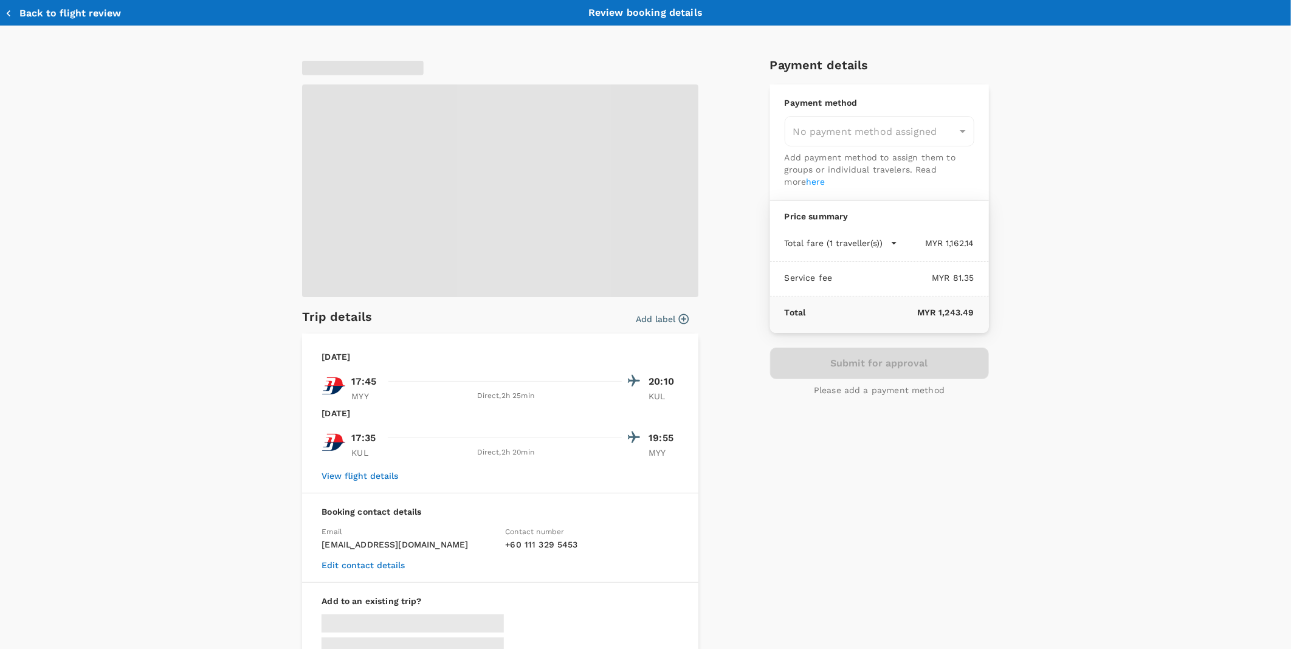
type input "9ea61a02-274a-4f65-9d5b-ca51ac7b2cfc"
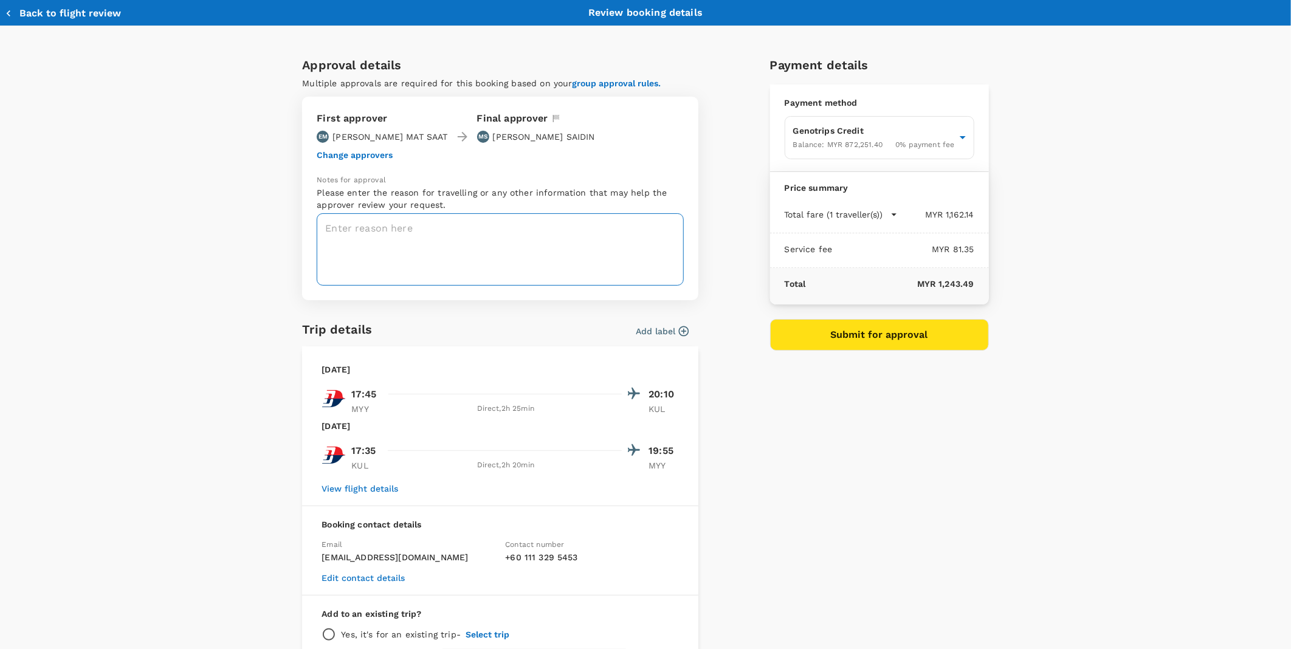
click at [399, 235] on textarea at bounding box center [500, 249] width 367 height 72
paste textarea "Salam Boss. Kindly *reject* A20250909645233 request and *approved* A20250911149…"
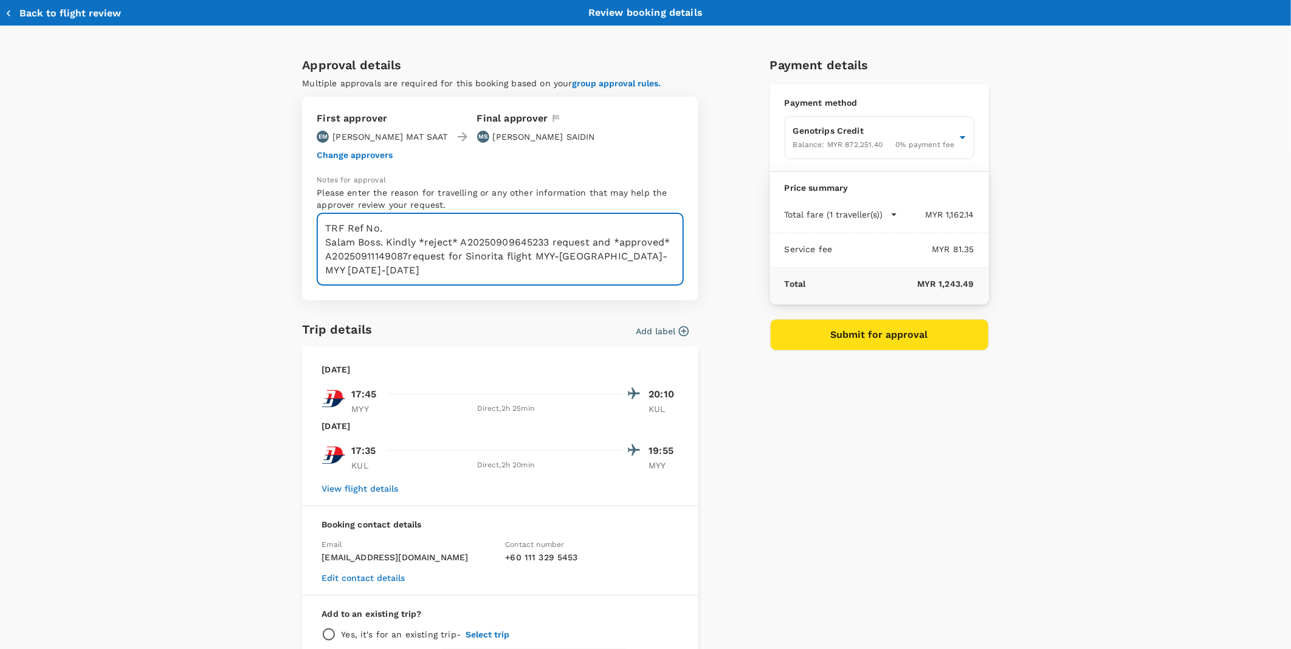
drag, startPoint x: 339, startPoint y: 262, endPoint x: 317, endPoint y: 245, distance: 28.1
click at [317, 245] on textarea "TRF Ref No. Salam Boss. Kindly *reject* A20250909645233 request and *approved* …" at bounding box center [500, 249] width 367 height 72
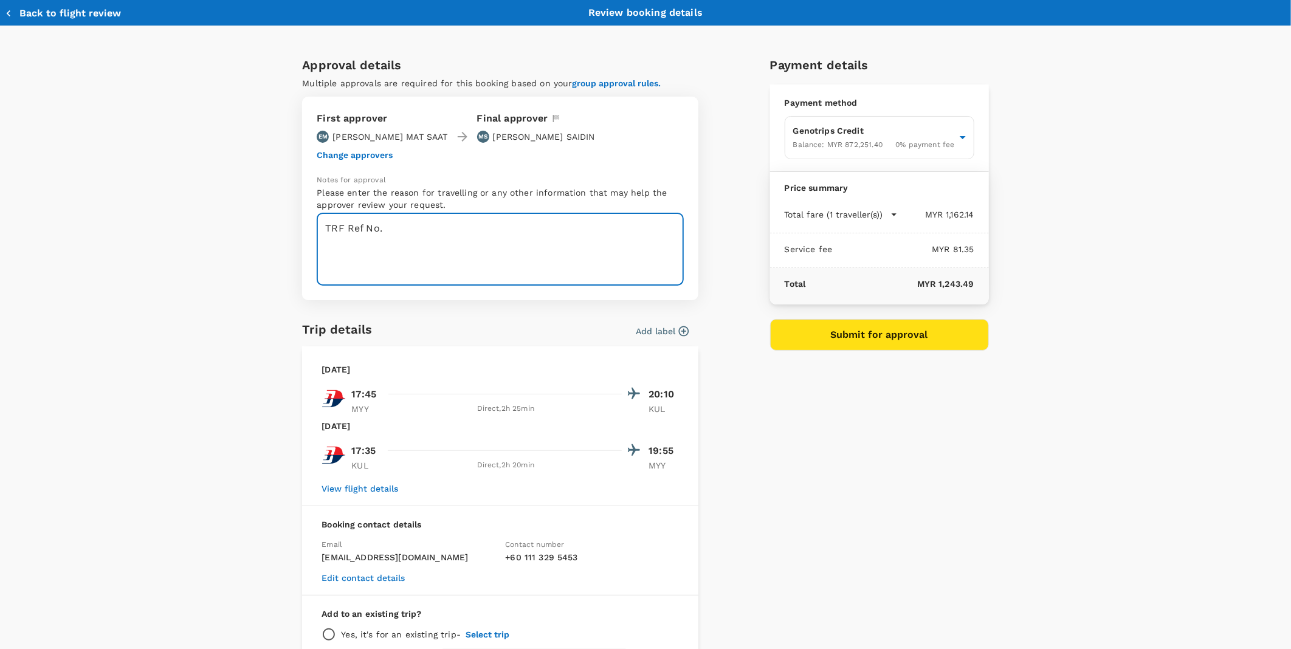
click at [379, 248] on textarea "TRF Ref No." at bounding box center [500, 249] width 367 height 72
paste textarea "CRT000000017685"
type textarea "TRF Ref No. CRT000000017685"
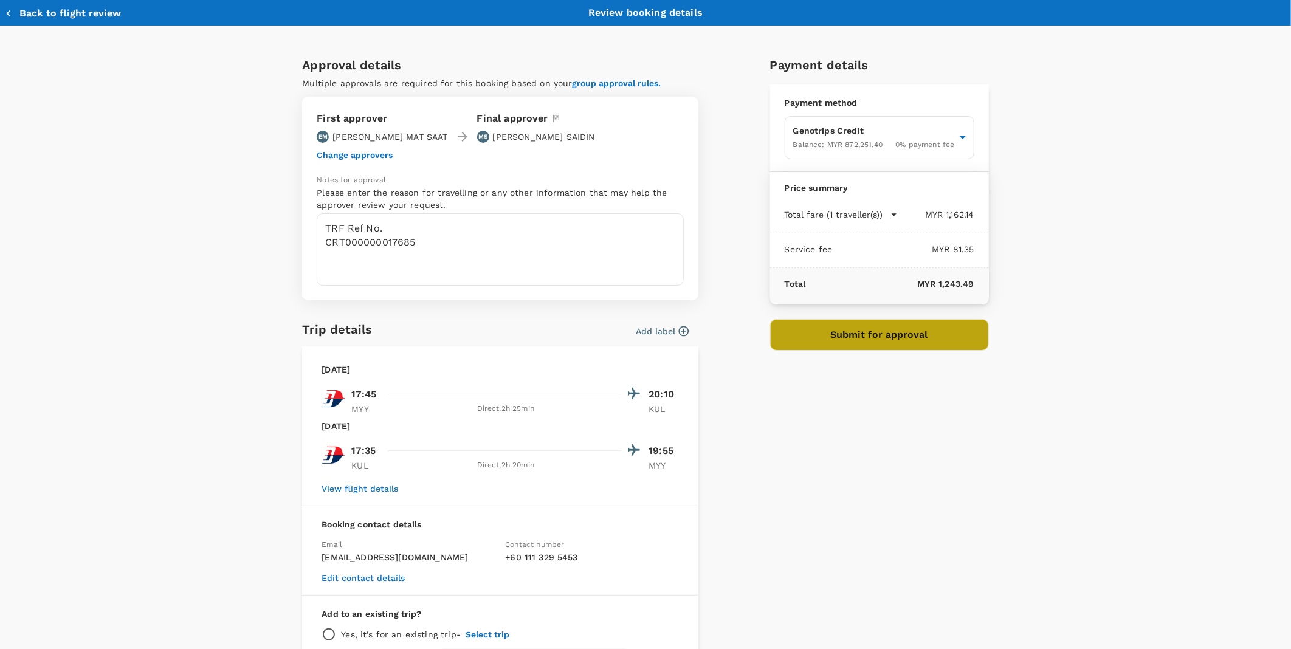
click at [842, 335] on button "Submit for approval" at bounding box center [879, 335] width 219 height 32
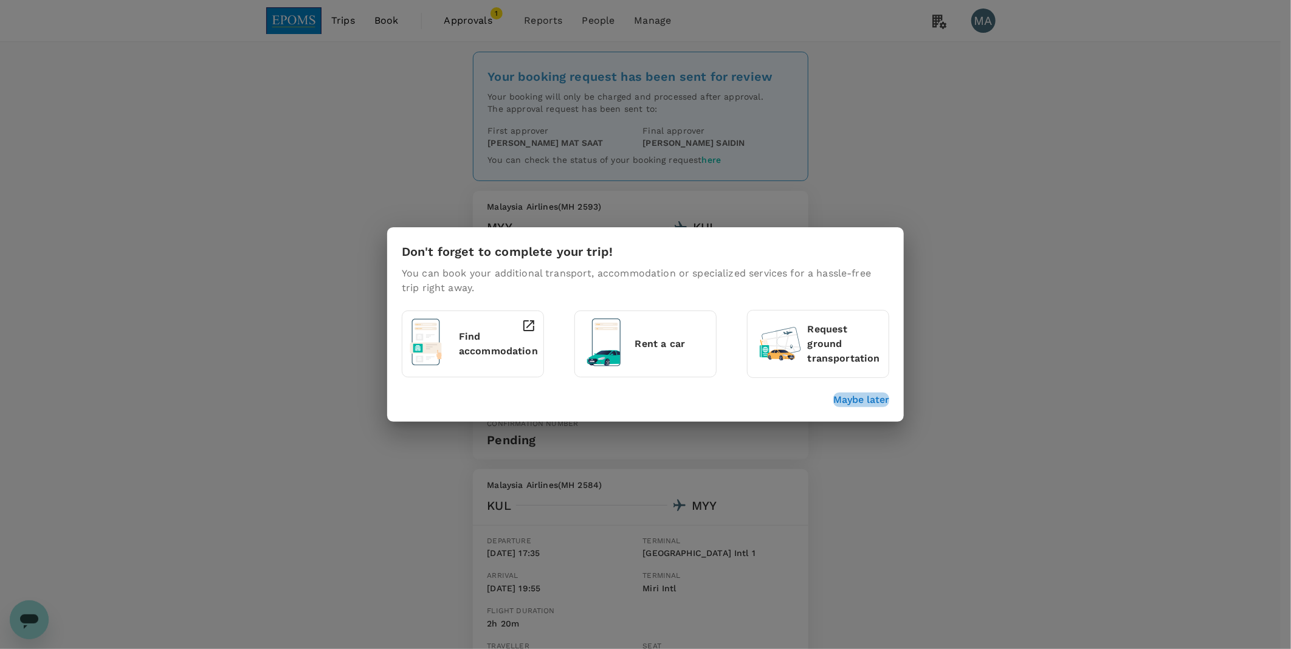
click at [871, 402] on p "Maybe later" at bounding box center [861, 400] width 56 height 15
